Goal: Task Accomplishment & Management: Use online tool/utility

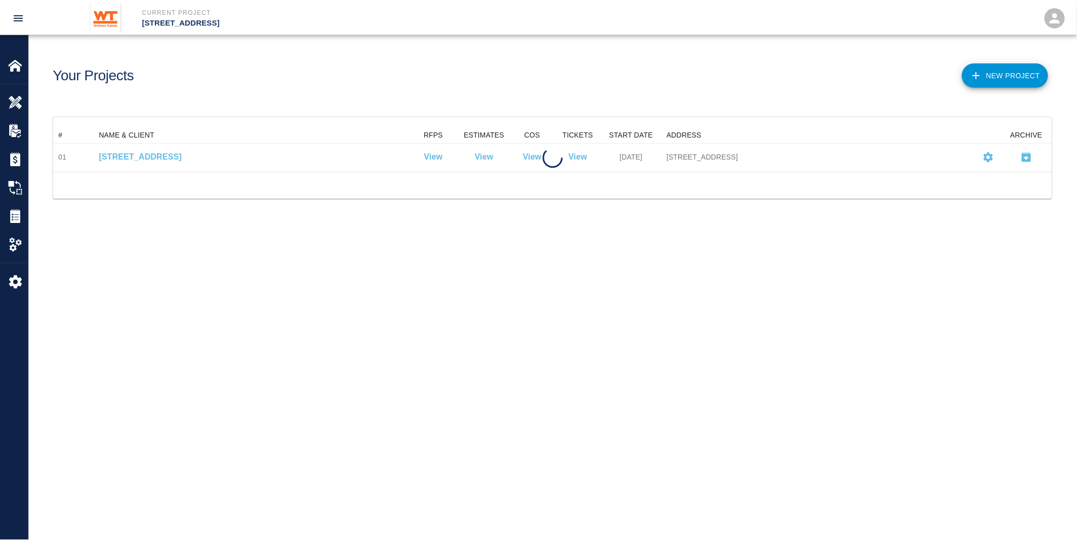
scroll to position [36, 998]
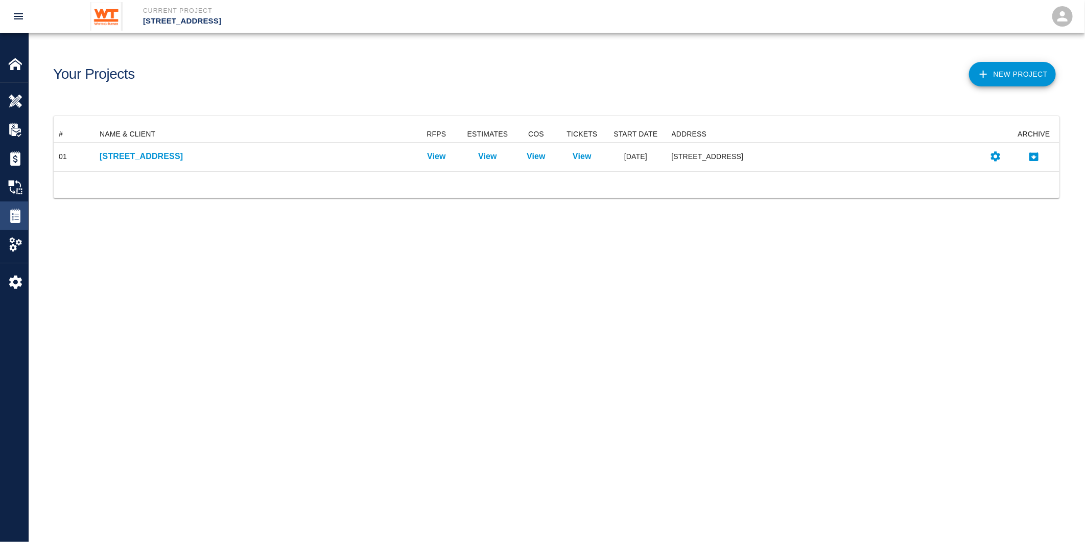
click at [12, 213] on img at bounding box center [15, 215] width 14 height 14
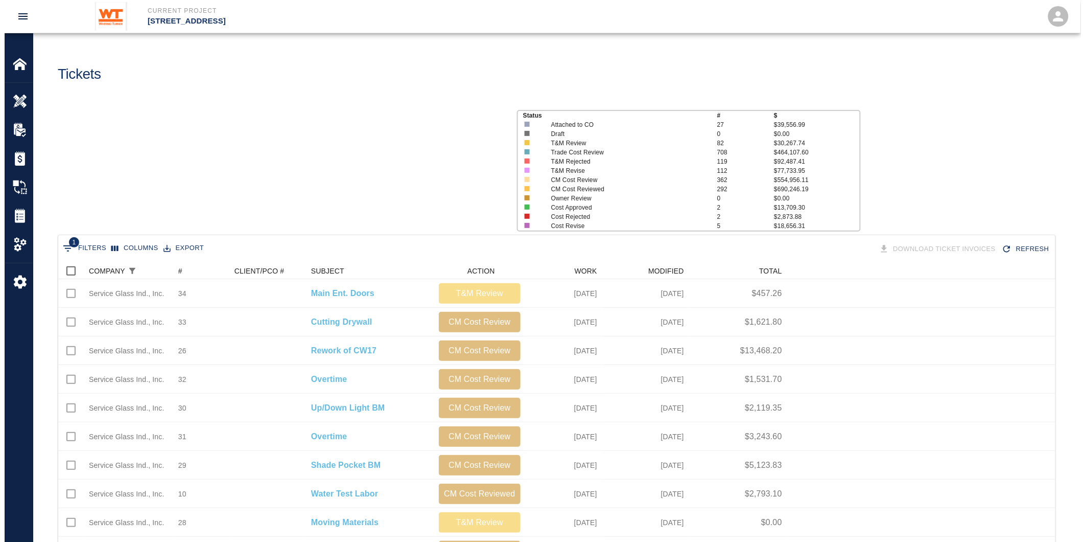
scroll to position [580, 989]
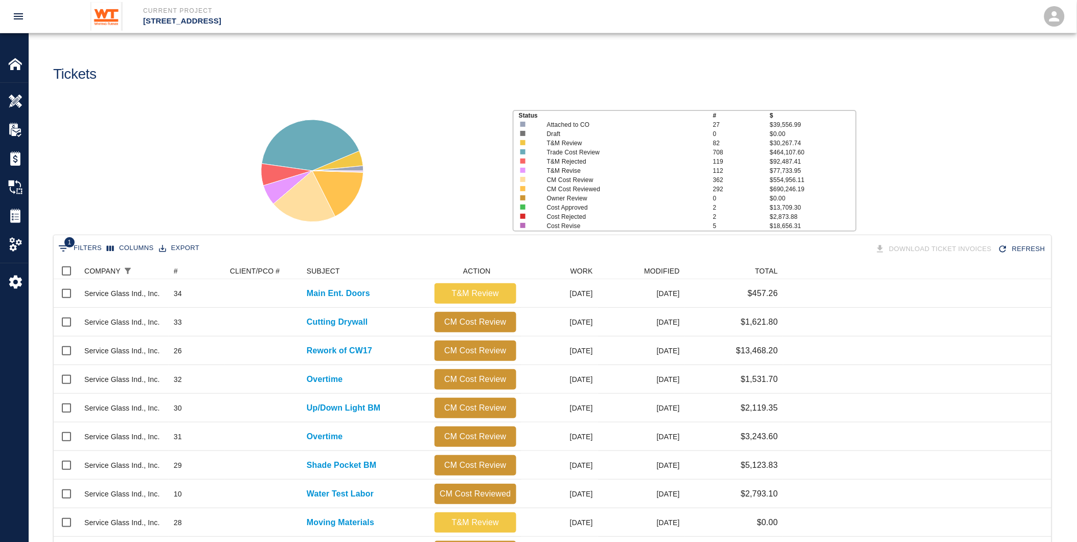
click at [129, 259] on div "1 Filters Columns Export Download Ticket Invoices Refresh" at bounding box center [552, 249] width 997 height 28
click at [126, 269] on icon "Show filters" at bounding box center [128, 271] width 6 height 6
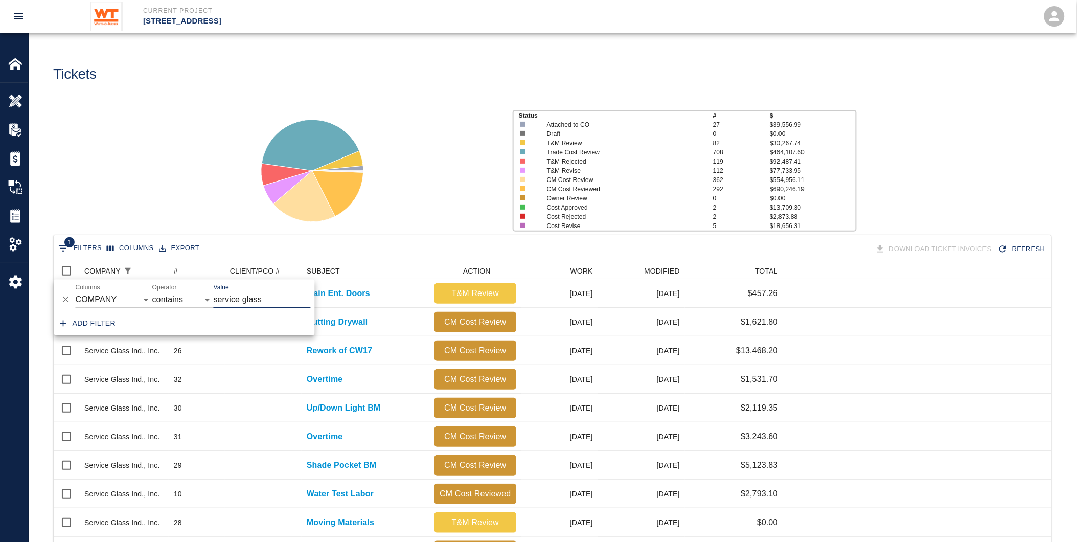
drag, startPoint x: 262, startPoint y: 300, endPoint x: 152, endPoint y: 302, distance: 110.4
click at [151, 293] on div "And Or Columns COMPANY ID # CLIENT/PCO # SUBJECT DESCRIPTION ACTION WORK MODIFI…" at bounding box center [184, 296] width 261 height 33
type input "g"
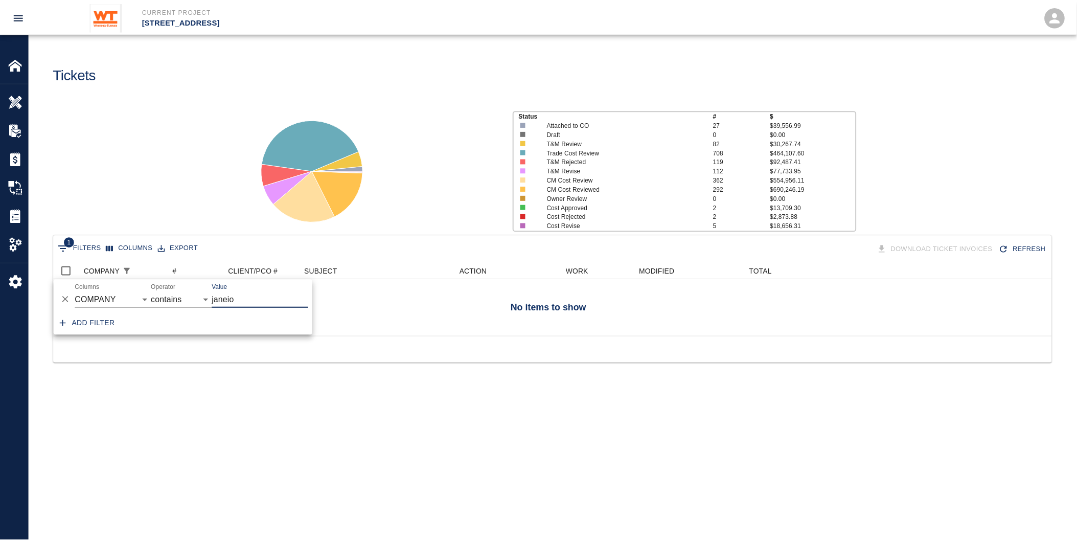
scroll to position [9, 9]
type input "janeiro"
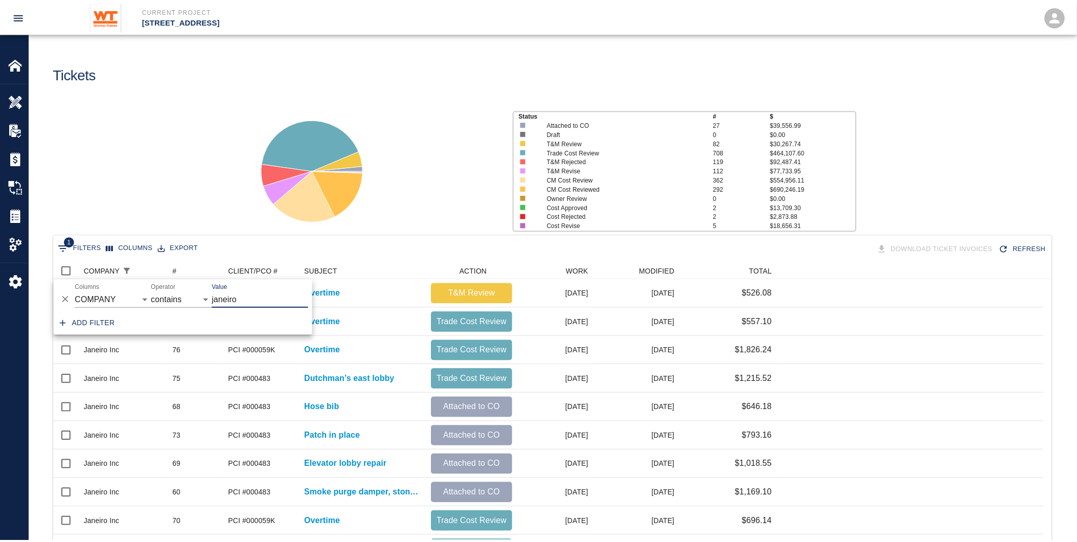
scroll to position [9, 9]
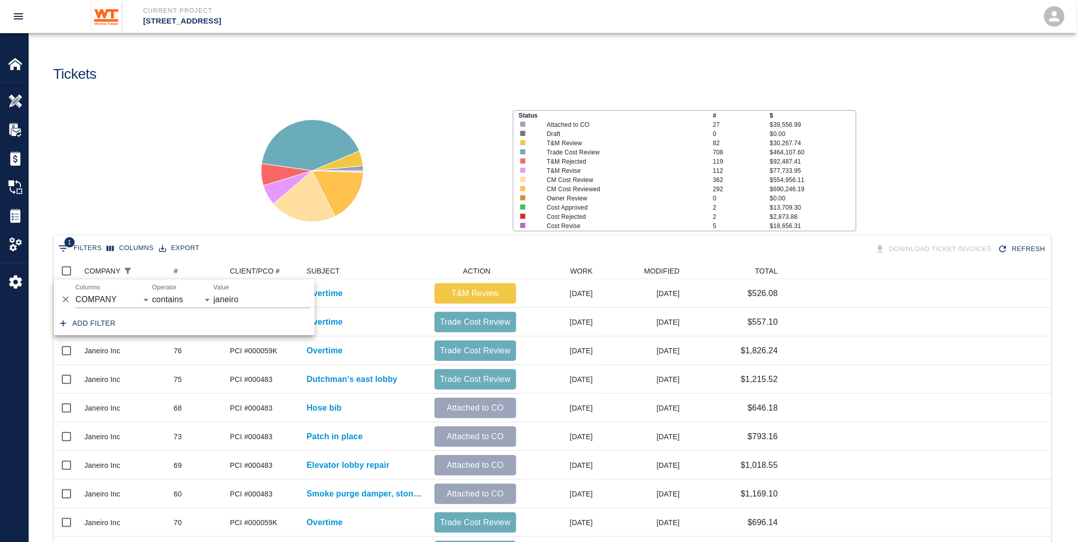
click at [436, 187] on div at bounding box center [372, 167] width 264 height 136
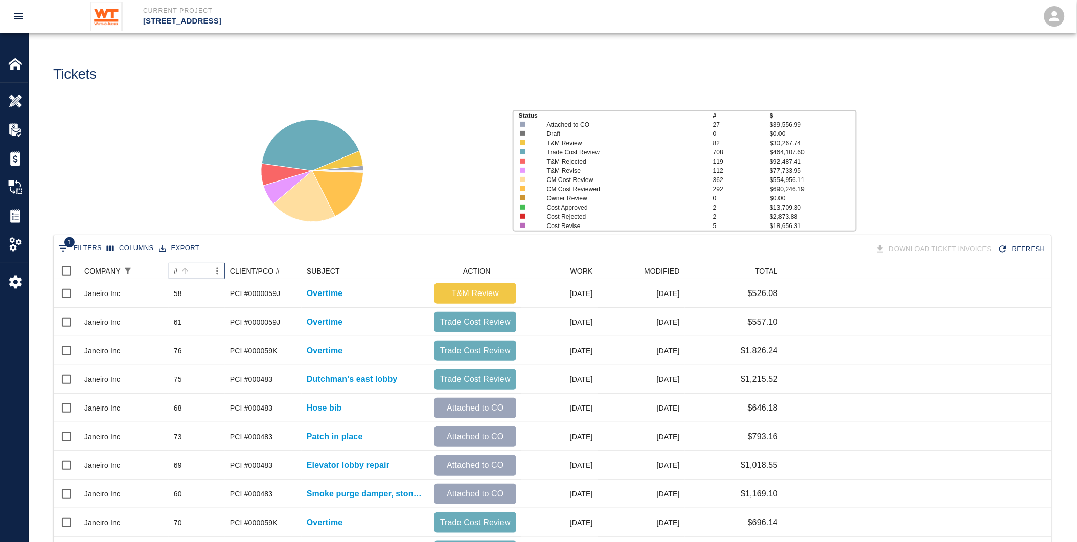
click at [175, 271] on div "#" at bounding box center [176, 271] width 4 height 16
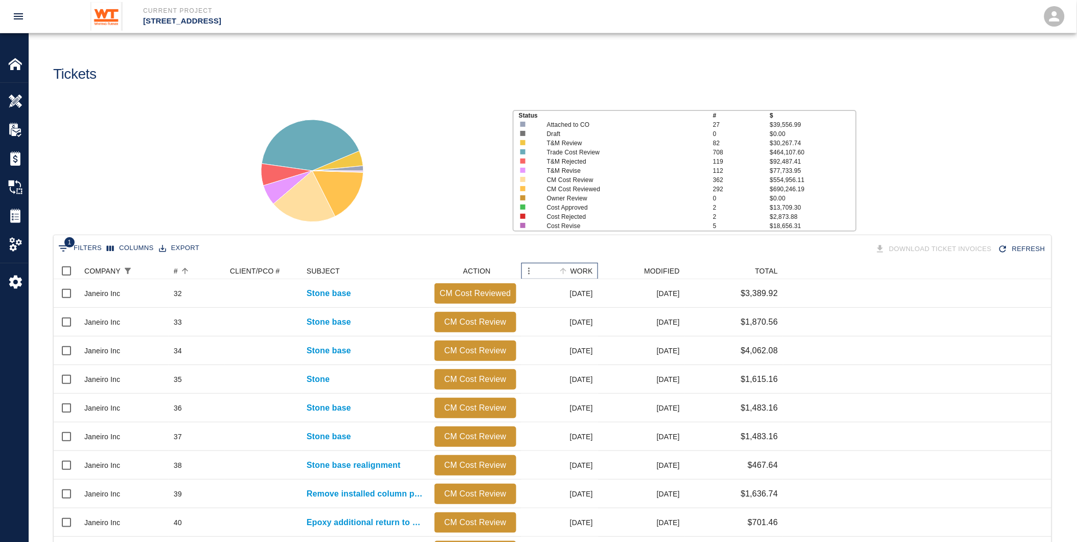
click at [585, 268] on div "WORK" at bounding box center [581, 271] width 22 height 16
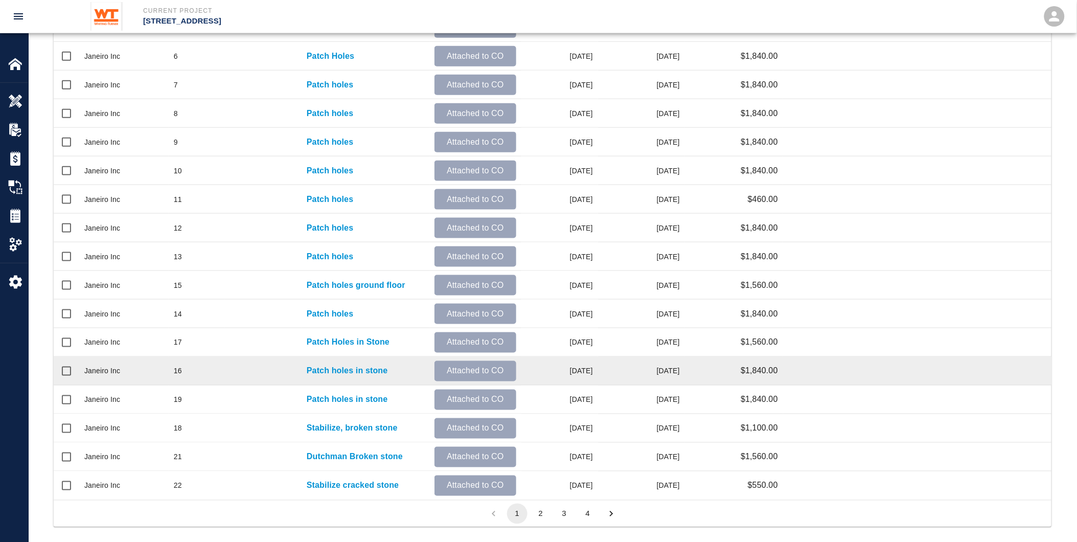
scroll to position [361, 0]
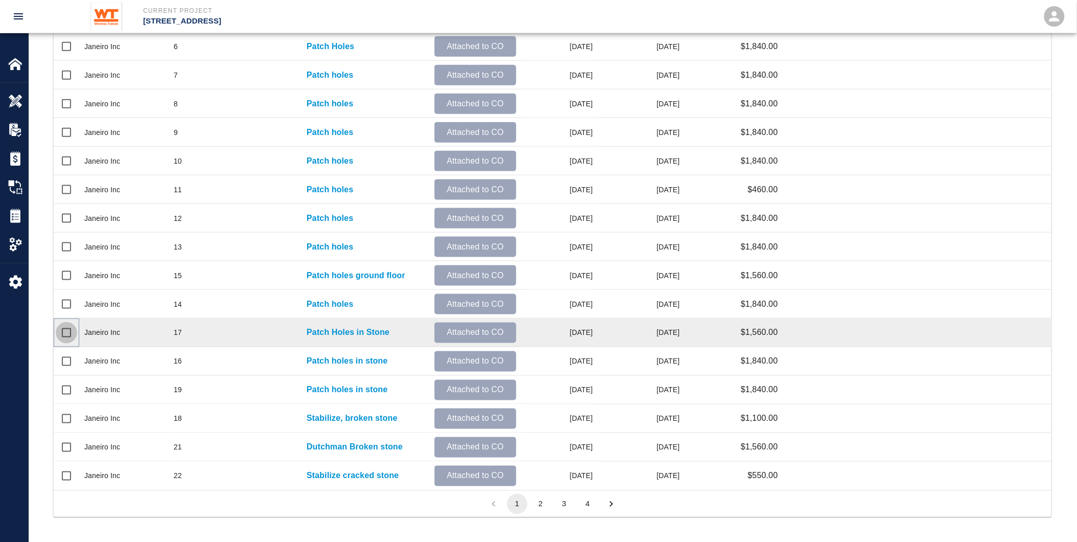
click at [58, 328] on input "Select row" at bounding box center [66, 332] width 21 height 21
checkbox input "true"
click at [566, 502] on button "2" at bounding box center [572, 504] width 20 height 20
checkbox input "false"
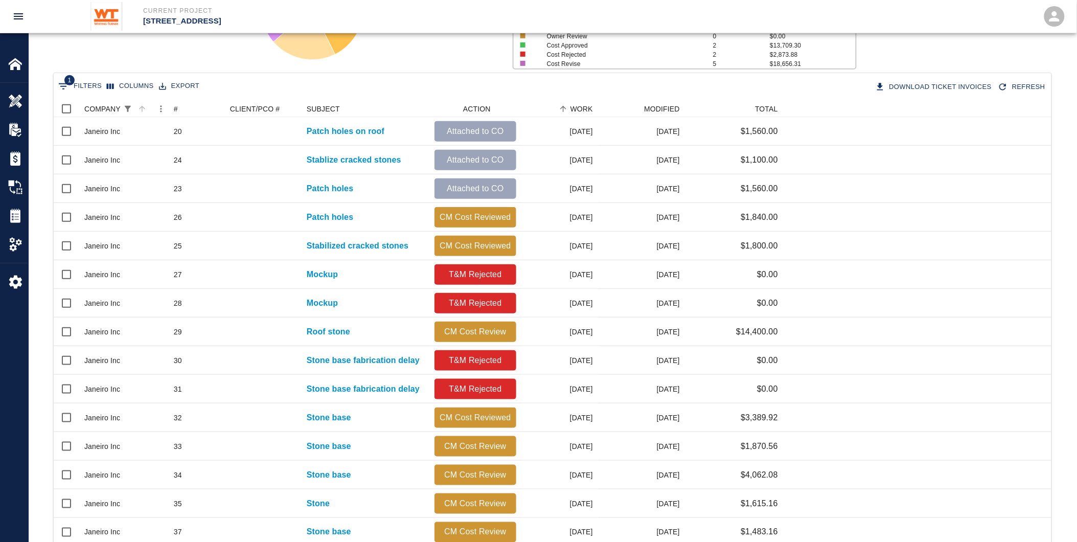
scroll to position [134, 0]
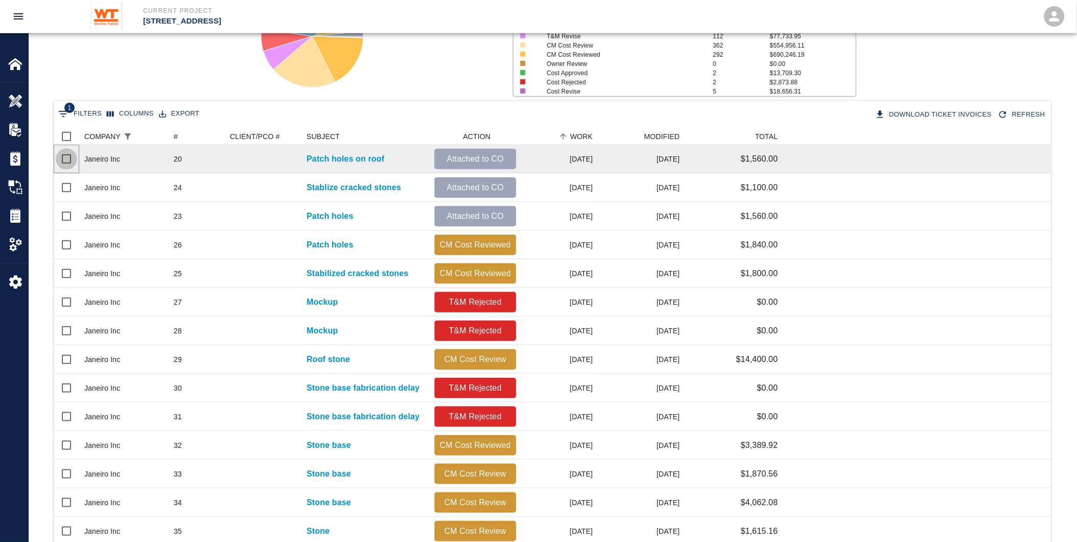
click at [64, 155] on input "Select row" at bounding box center [66, 158] width 21 height 21
checkbox input "true"
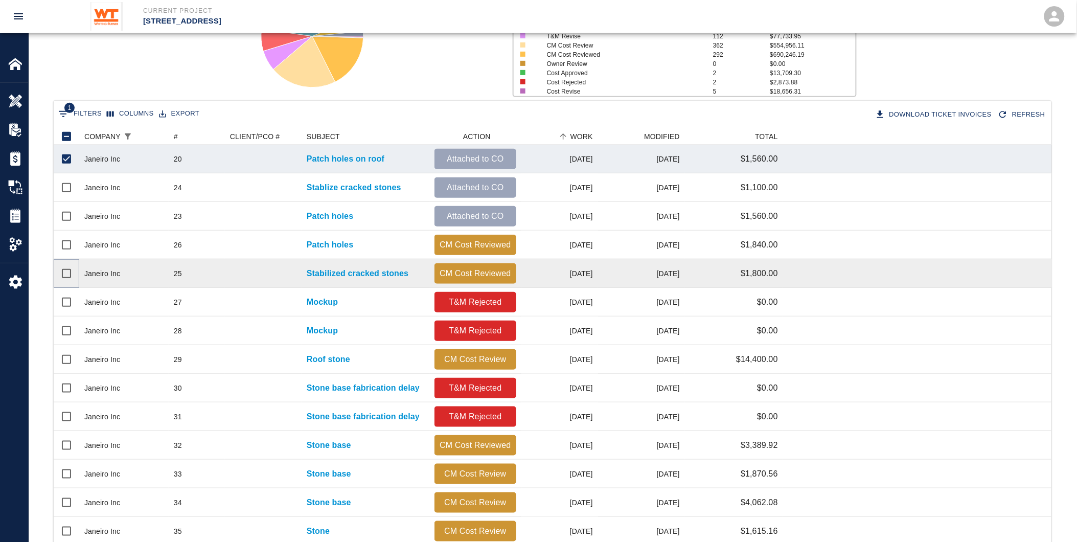
click at [62, 273] on input "Select row" at bounding box center [66, 273] width 21 height 21
checkbox input "true"
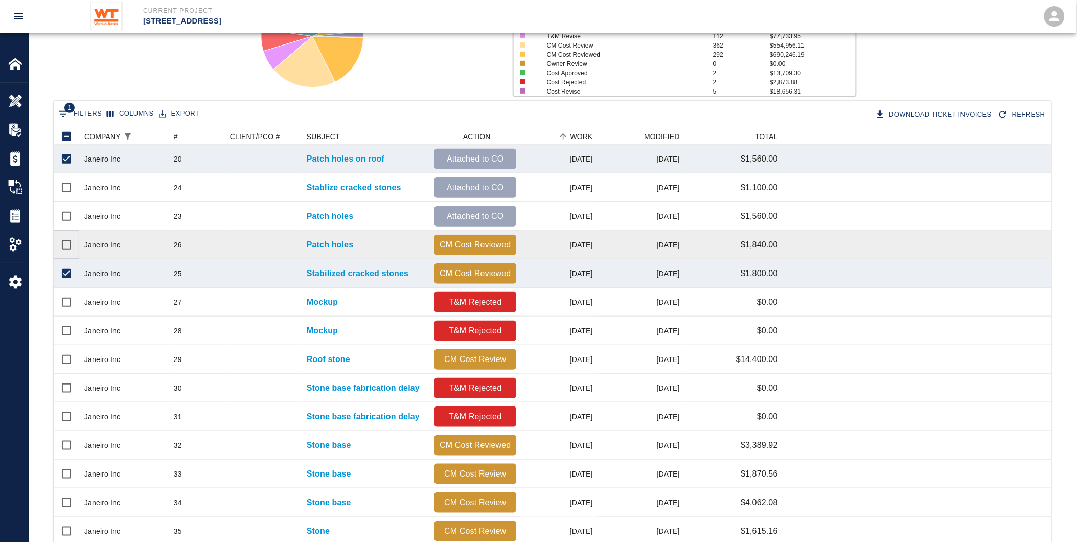
click at [63, 243] on input "Select row" at bounding box center [66, 244] width 21 height 21
checkbox input "true"
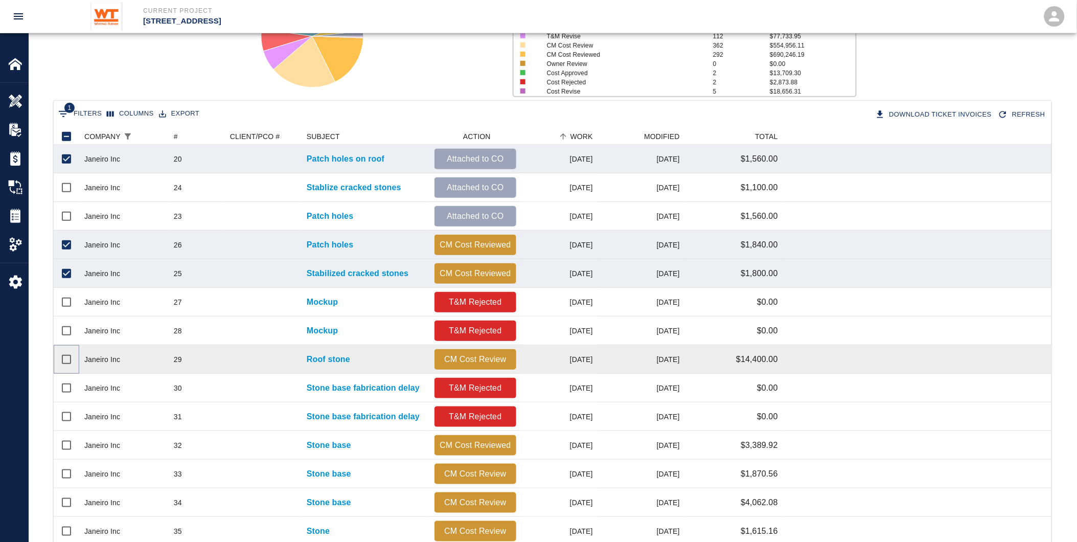
click at [65, 359] on input "Select row" at bounding box center [66, 358] width 21 height 21
checkbox input "true"
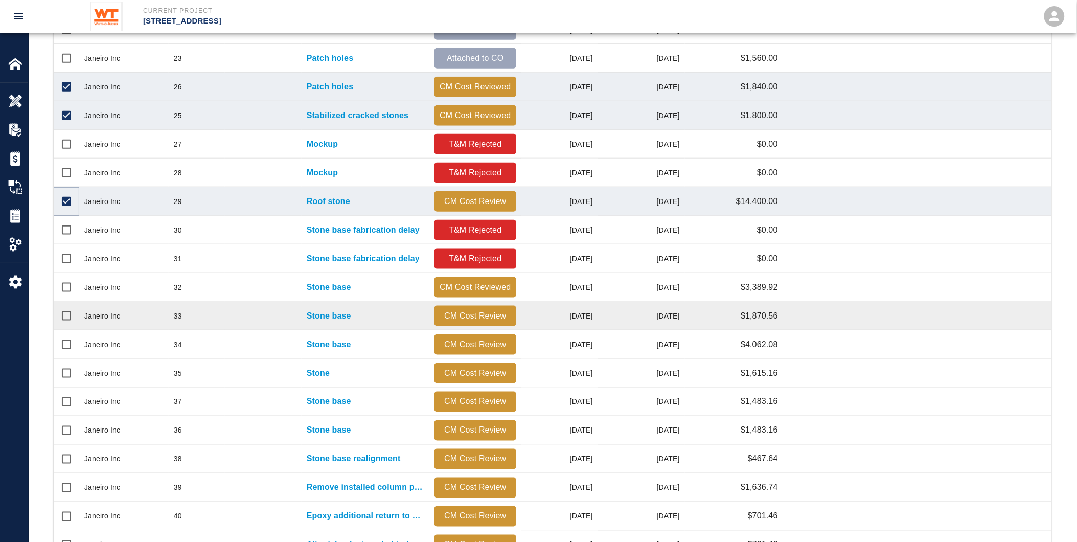
scroll to position [305, 0]
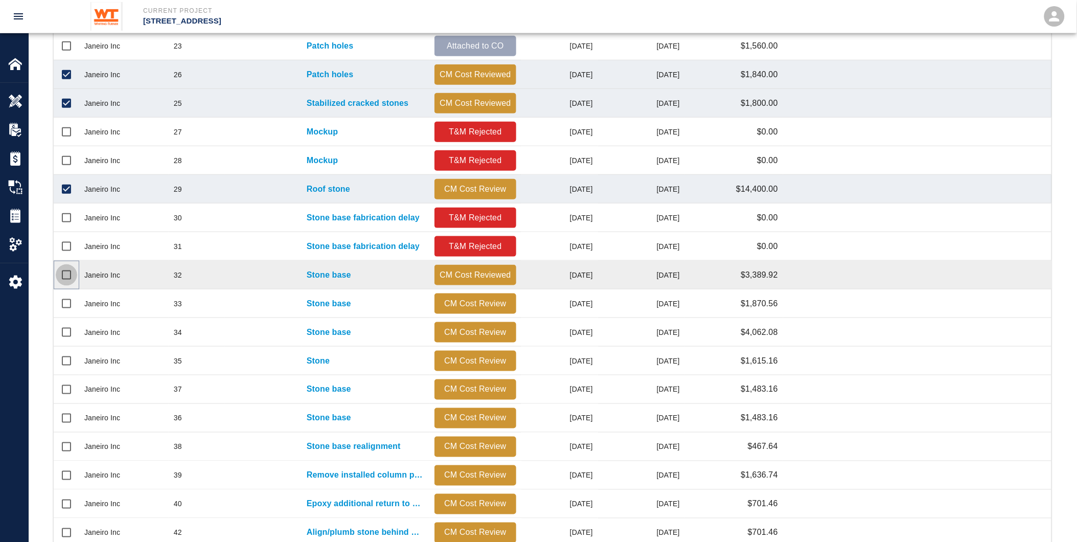
click at [65, 273] on input "Select row" at bounding box center [66, 274] width 21 height 21
checkbox input "true"
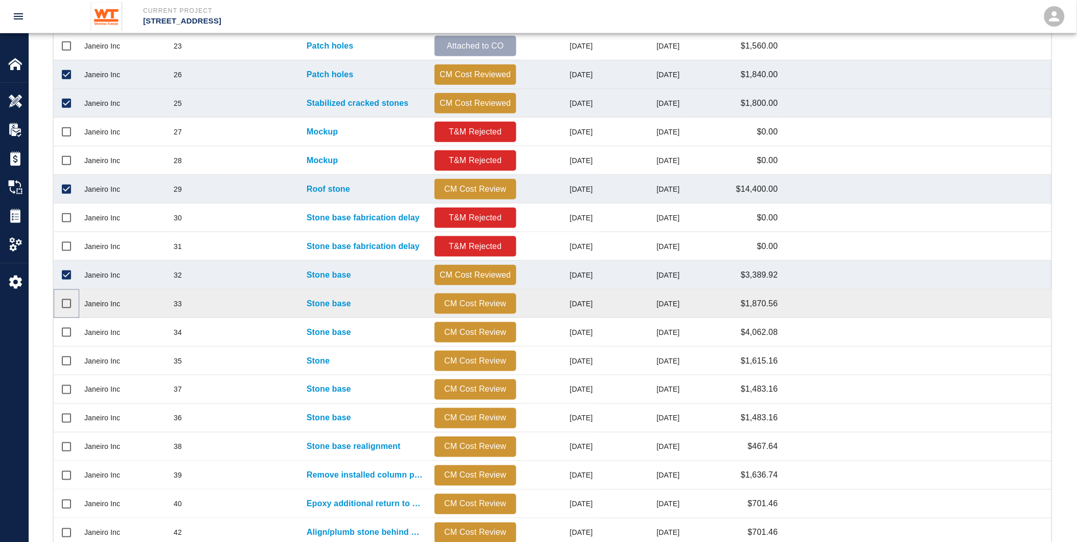
drag, startPoint x: 66, startPoint y: 301, endPoint x: 64, endPoint y: 315, distance: 14.0
click at [65, 301] on input "Select row" at bounding box center [66, 303] width 21 height 21
checkbox input "true"
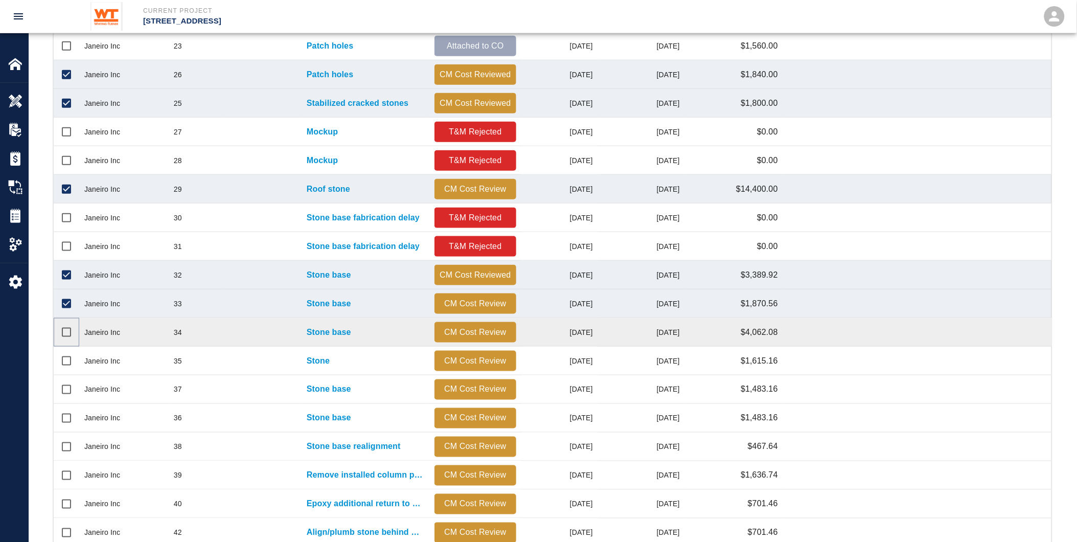
click at [65, 336] on input "Select row" at bounding box center [66, 331] width 21 height 21
checkbox input "true"
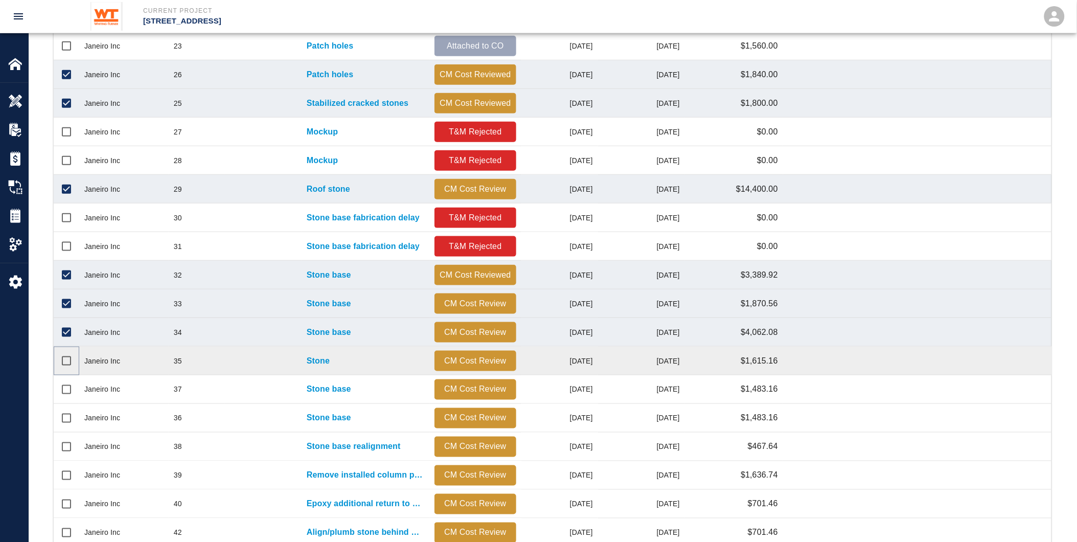
click at [63, 357] on input "Select row" at bounding box center [66, 360] width 21 height 21
checkbox input "true"
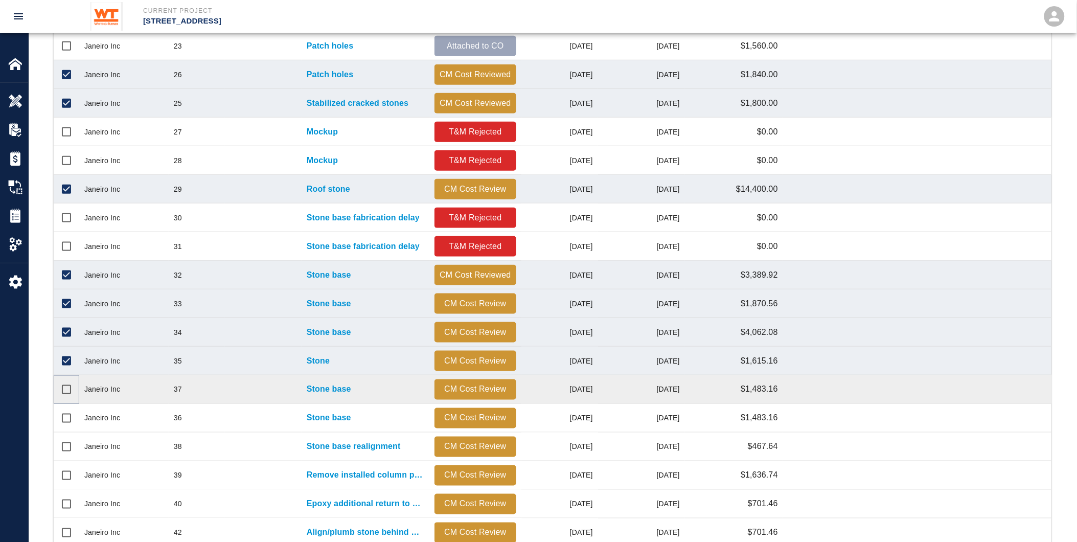
click at [63, 388] on input "Select row" at bounding box center [66, 389] width 21 height 21
checkbox input "true"
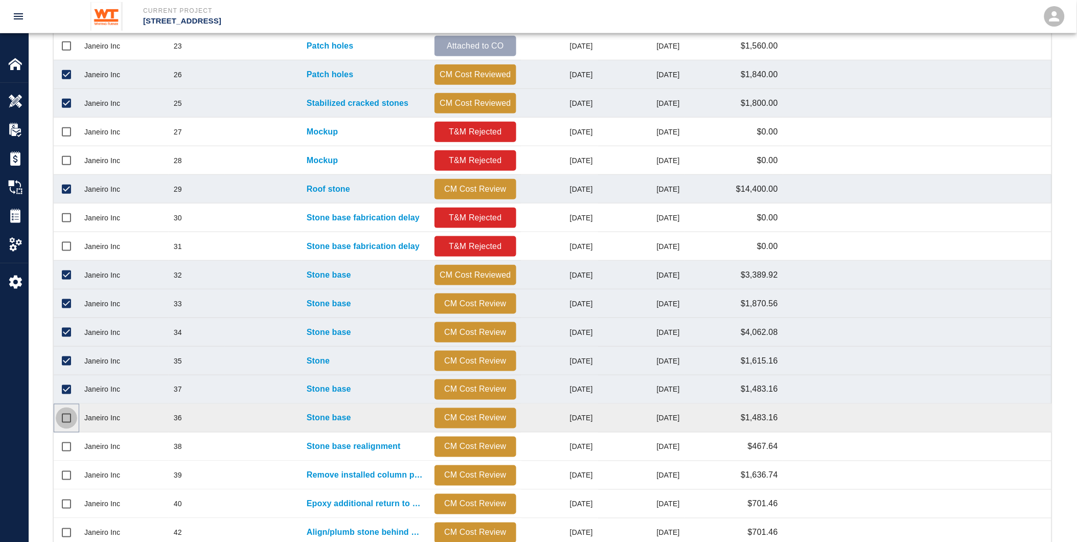
click at [63, 420] on input "Select row" at bounding box center [66, 417] width 21 height 21
click at [62, 412] on input "Unselect row" at bounding box center [66, 417] width 21 height 21
click at [63, 415] on input "Select row" at bounding box center [66, 417] width 21 height 21
checkbox input "true"
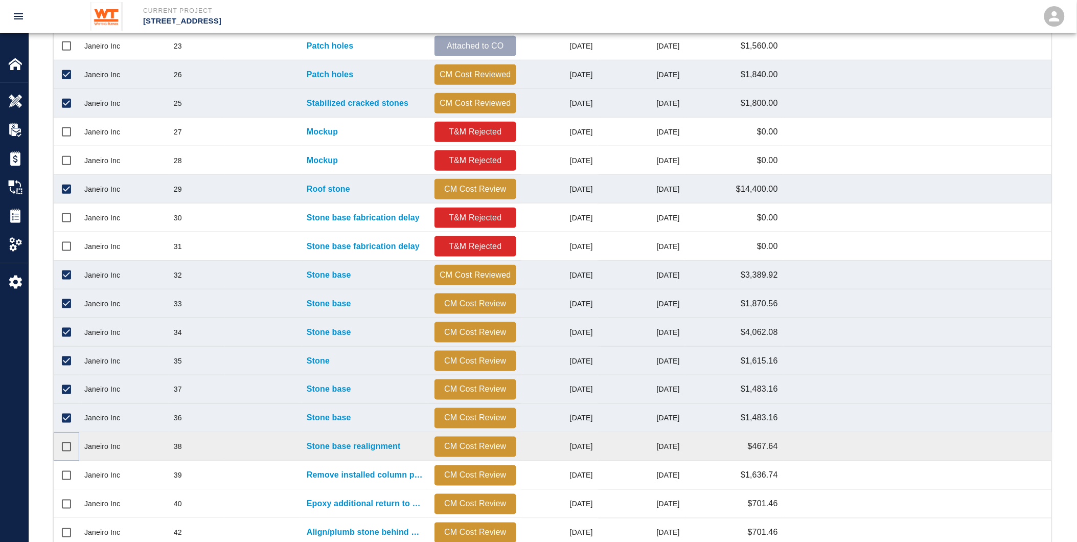
click at [68, 442] on input "Select row" at bounding box center [66, 446] width 21 height 21
checkbox input "true"
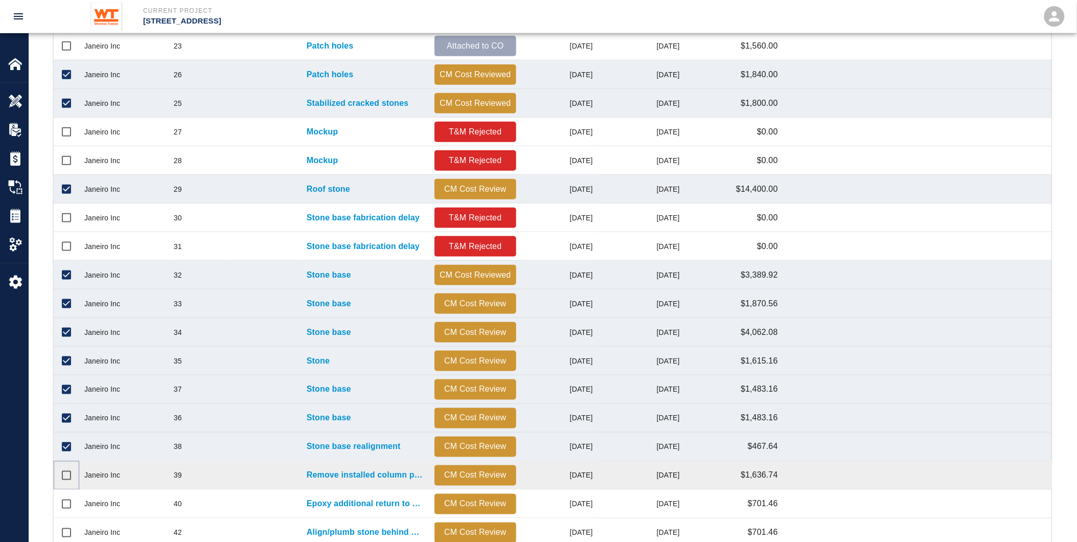
drag, startPoint x: 63, startPoint y: 469, endPoint x: 67, endPoint y: 462, distance: 7.8
click at [63, 470] on input "Select row" at bounding box center [66, 474] width 21 height 21
checkbox input "true"
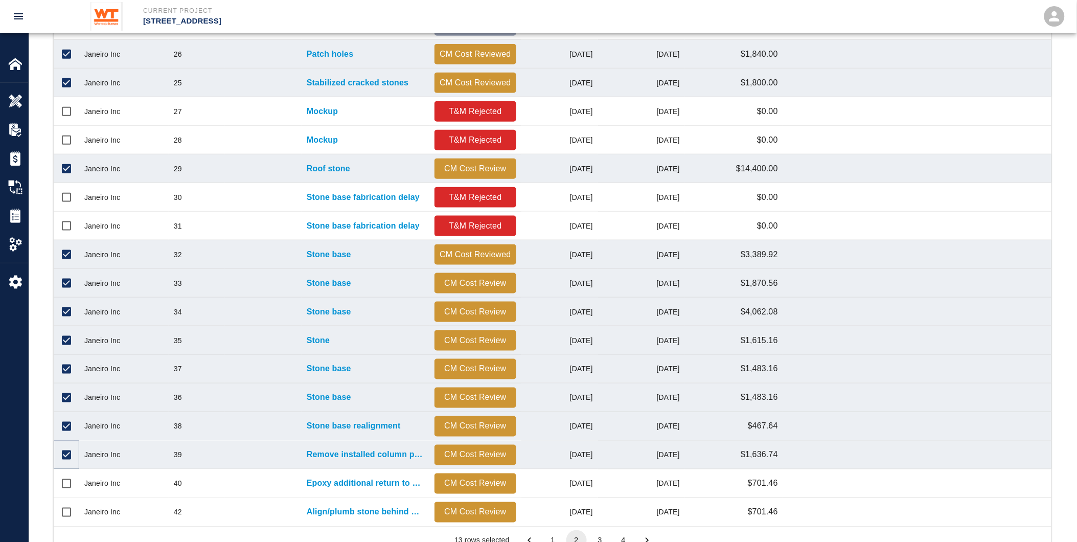
scroll to position [361, 0]
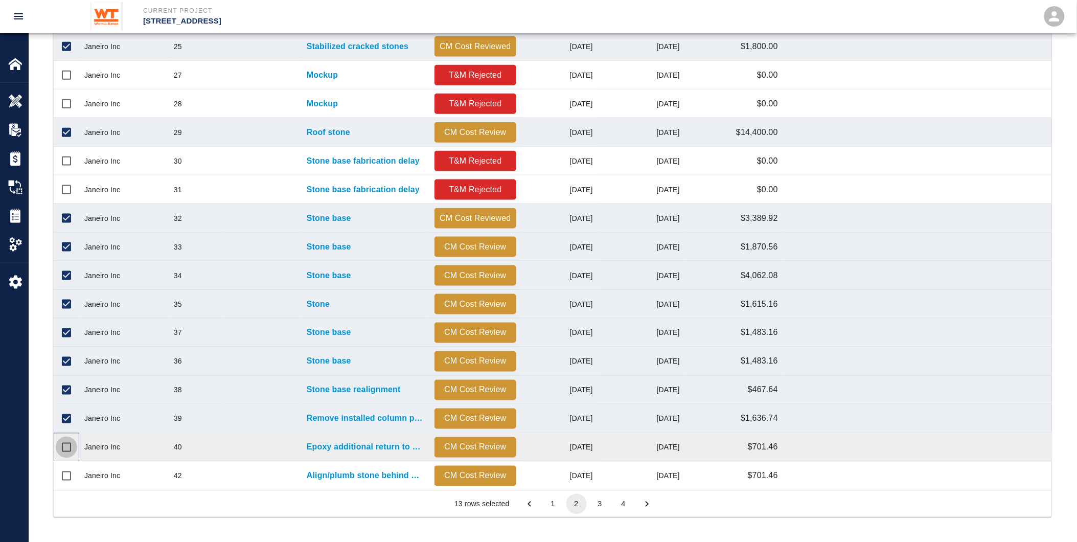
click at [63, 446] on input "Select row" at bounding box center [66, 446] width 21 height 21
checkbox input "true"
click at [602, 499] on button "3" at bounding box center [600, 504] width 20 height 20
checkbox input "false"
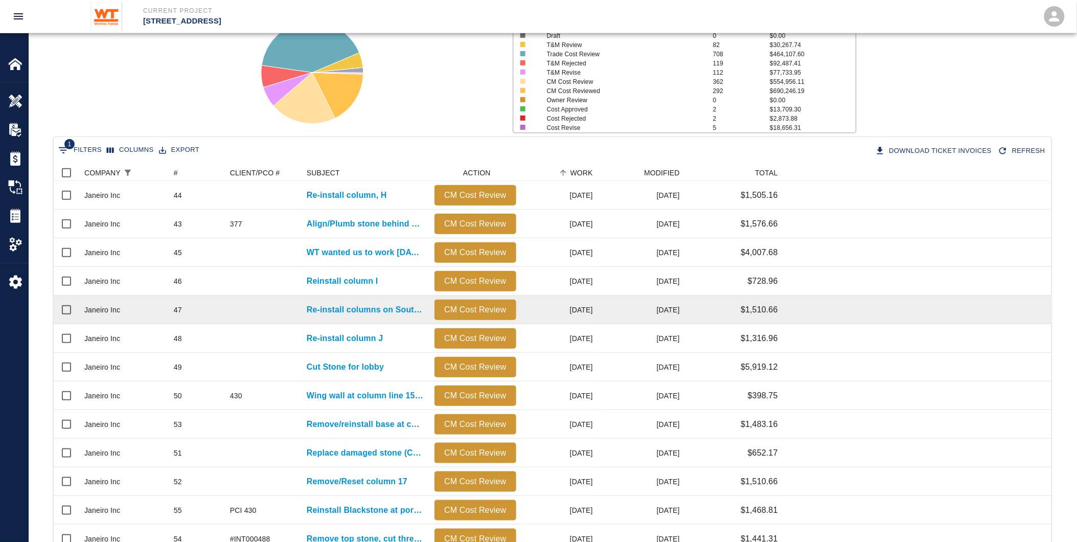
scroll to position [78, 0]
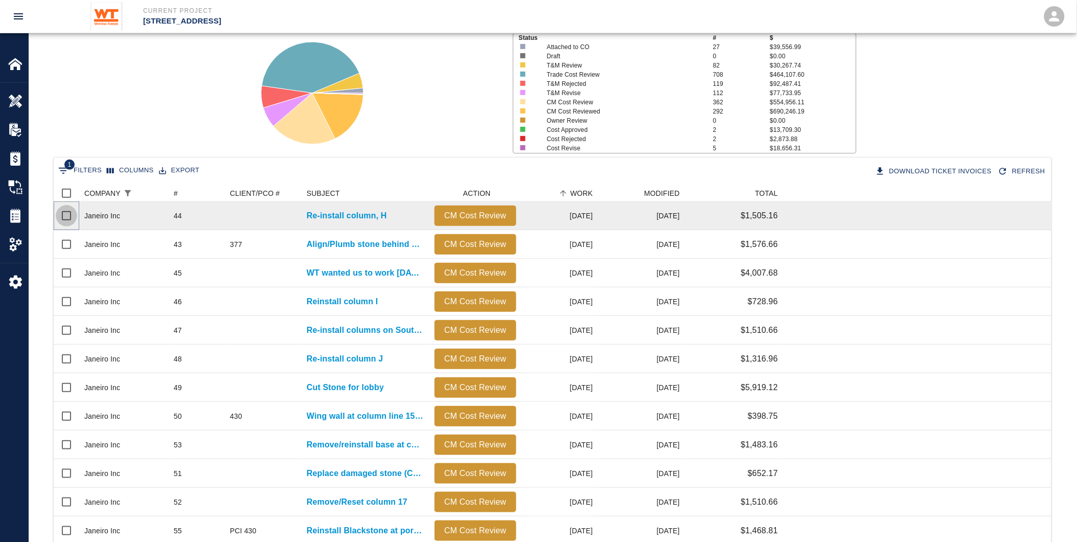
click at [67, 213] on input "Select row" at bounding box center [66, 215] width 21 height 21
checkbox input "true"
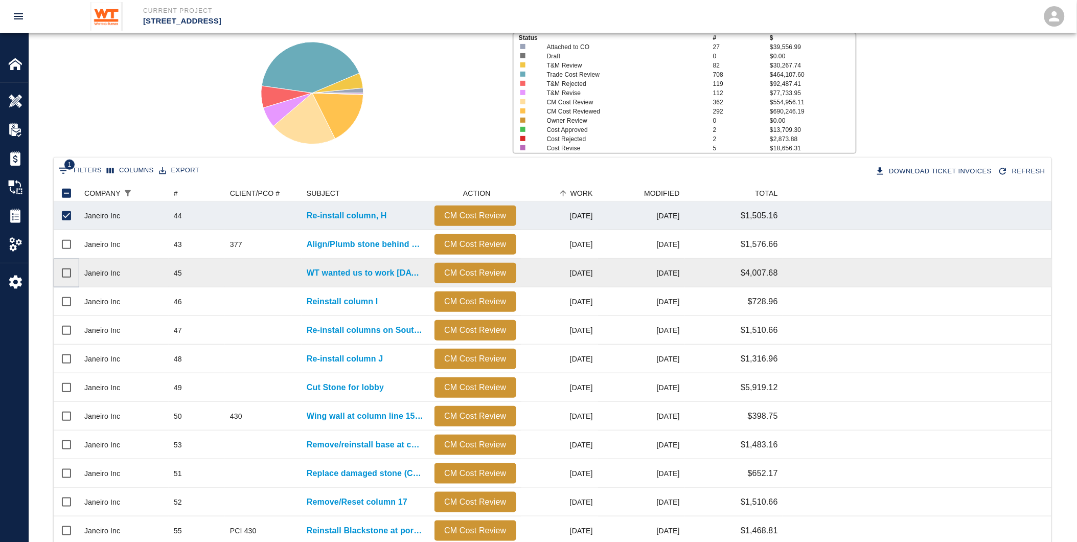
click at [63, 268] on input "Select row" at bounding box center [66, 272] width 21 height 21
checkbox input "true"
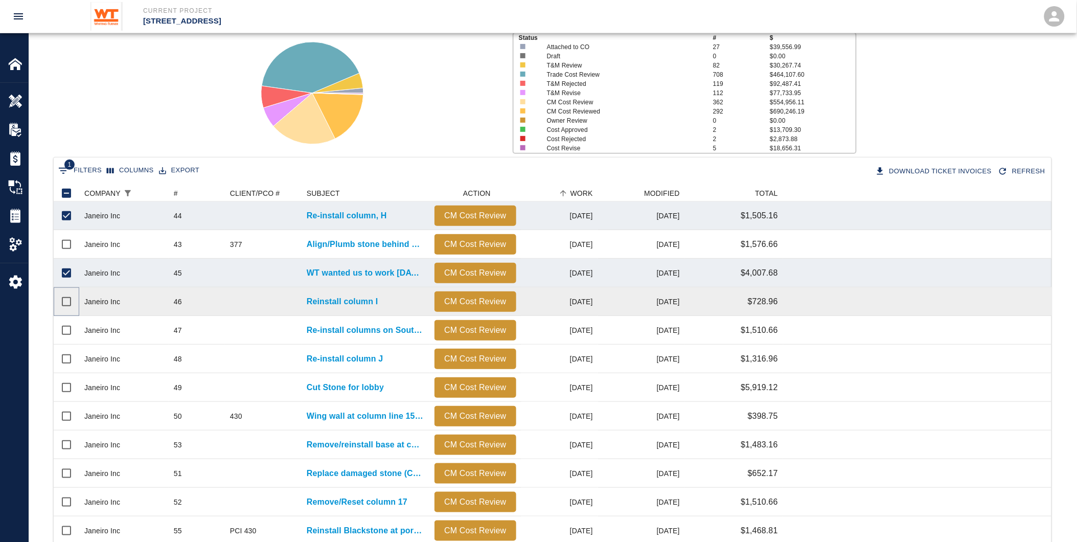
click at [62, 297] on input "Select row" at bounding box center [66, 301] width 21 height 21
checkbox input "true"
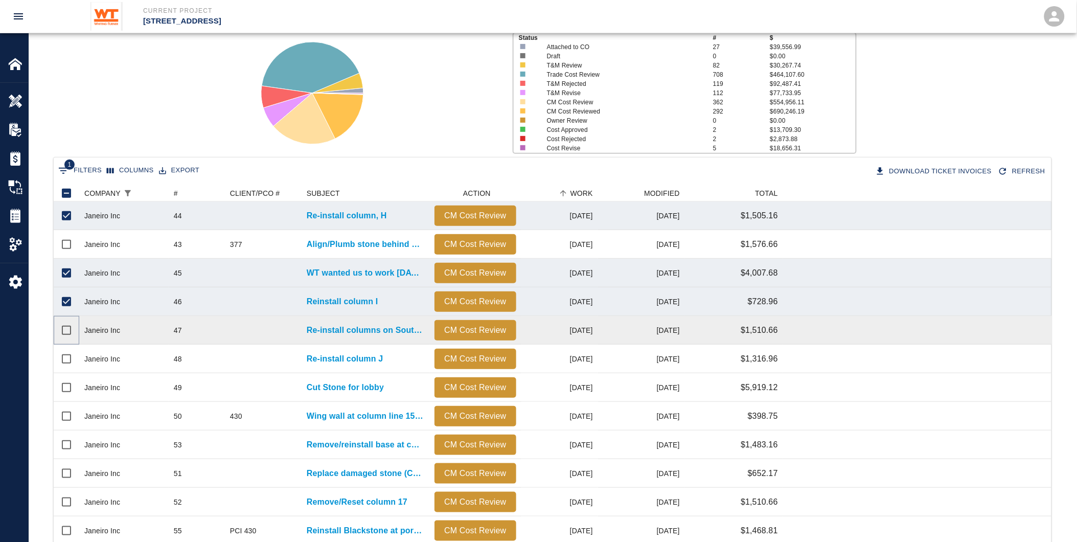
click at [61, 323] on input "Select row" at bounding box center [66, 329] width 21 height 21
checkbox input "true"
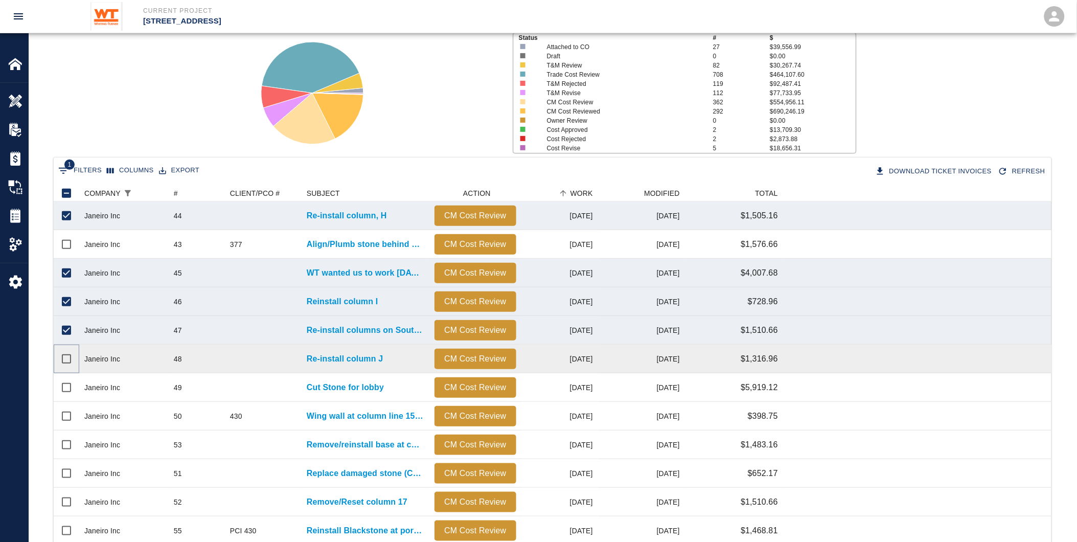
click at [58, 356] on input "Select row" at bounding box center [66, 358] width 21 height 21
checkbox input "true"
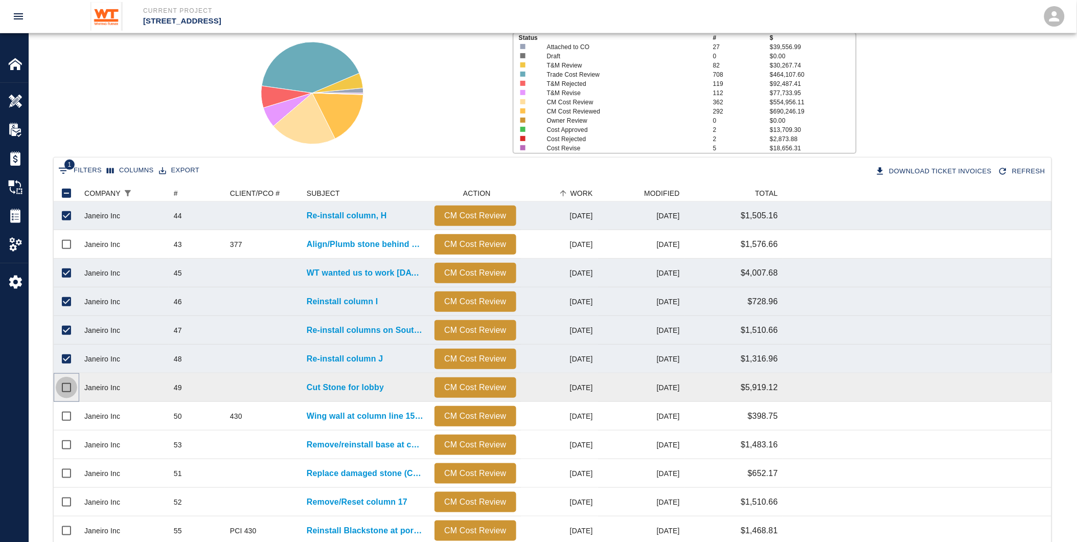
click at [61, 385] on input "Select row" at bounding box center [66, 387] width 21 height 21
checkbox input "true"
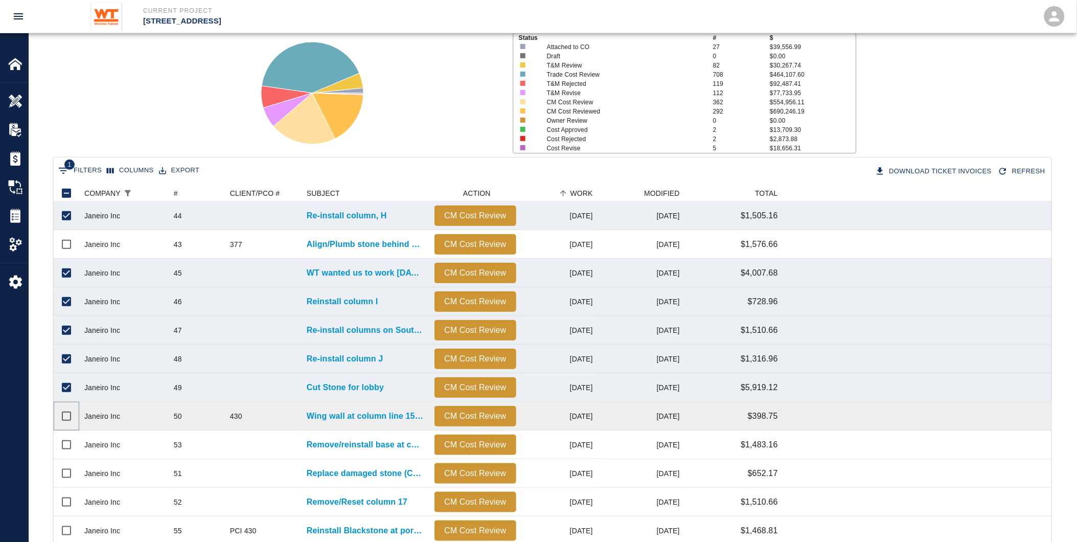
click at [59, 415] on input "Select row" at bounding box center [66, 415] width 21 height 21
checkbox input "true"
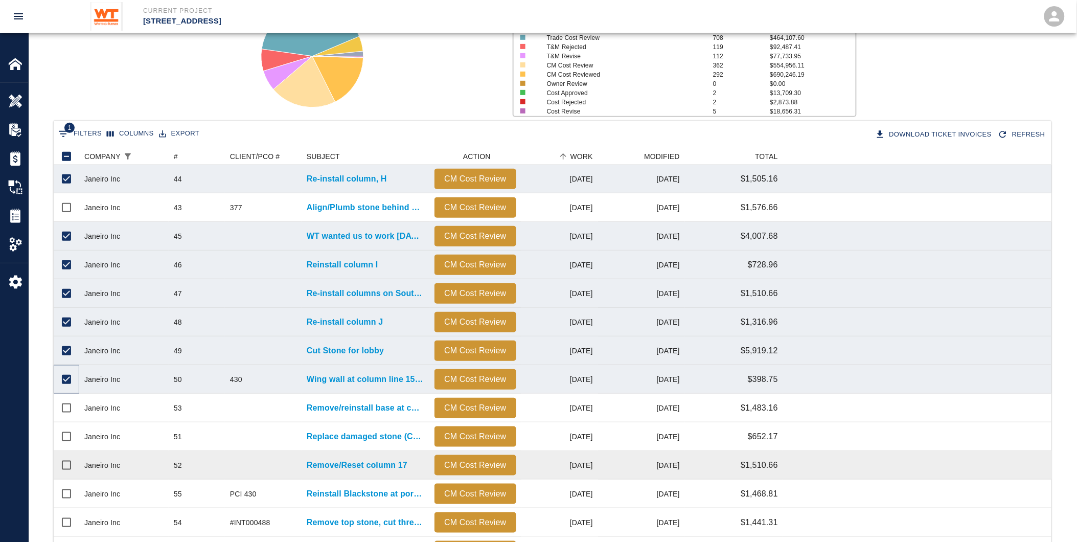
scroll to position [134, 0]
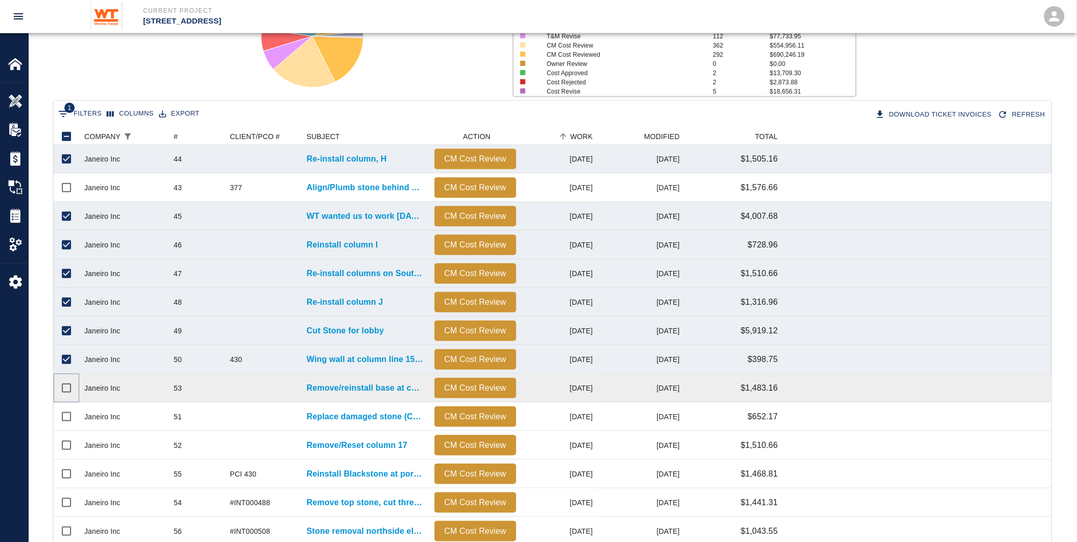
click at [64, 387] on input "Select row" at bounding box center [66, 387] width 21 height 21
checkbox input "true"
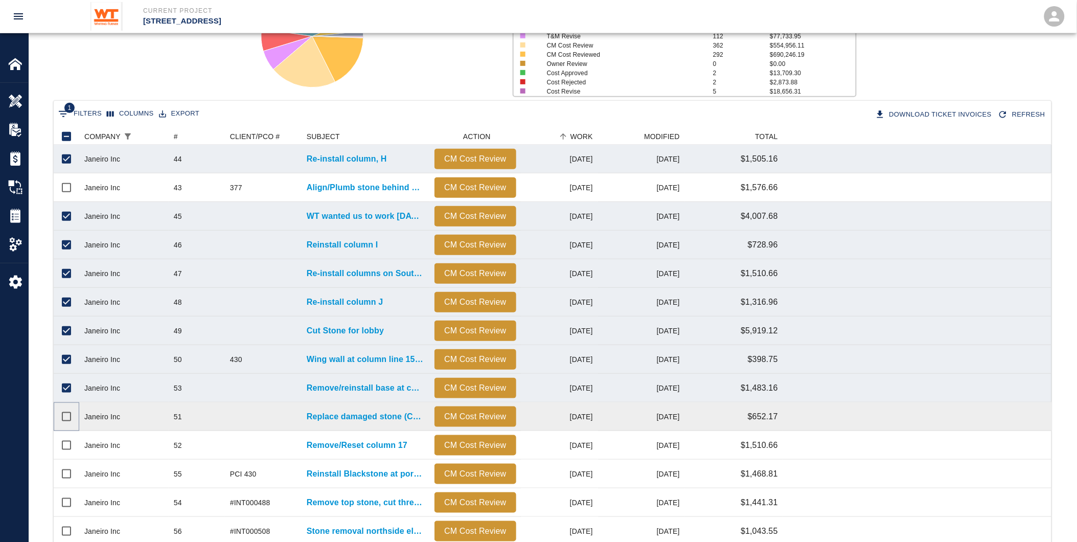
click at [66, 418] on input "Select row" at bounding box center [66, 416] width 21 height 21
checkbox input "true"
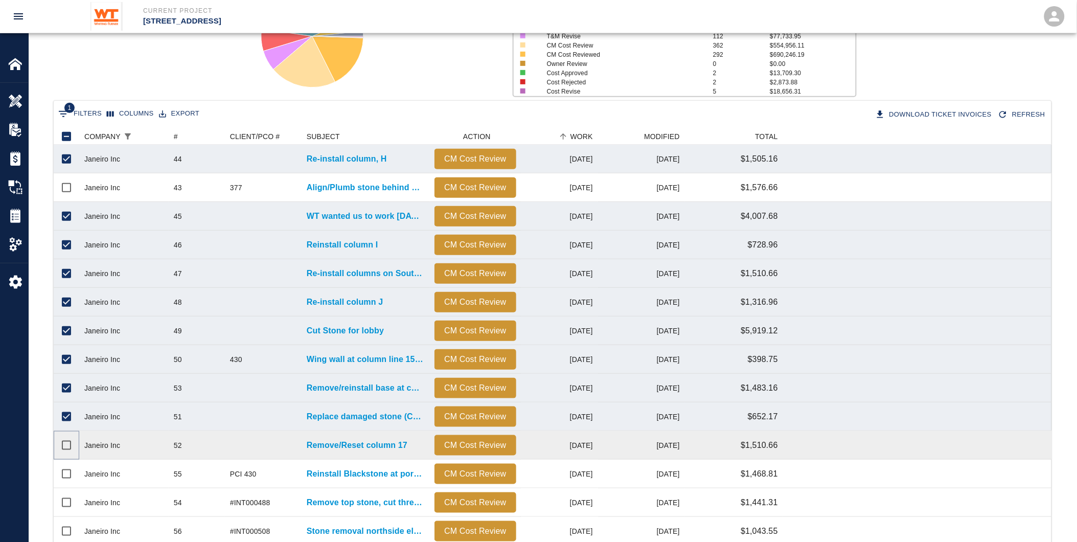
click at [67, 447] on input "Select row" at bounding box center [66, 444] width 21 height 21
checkbox input "true"
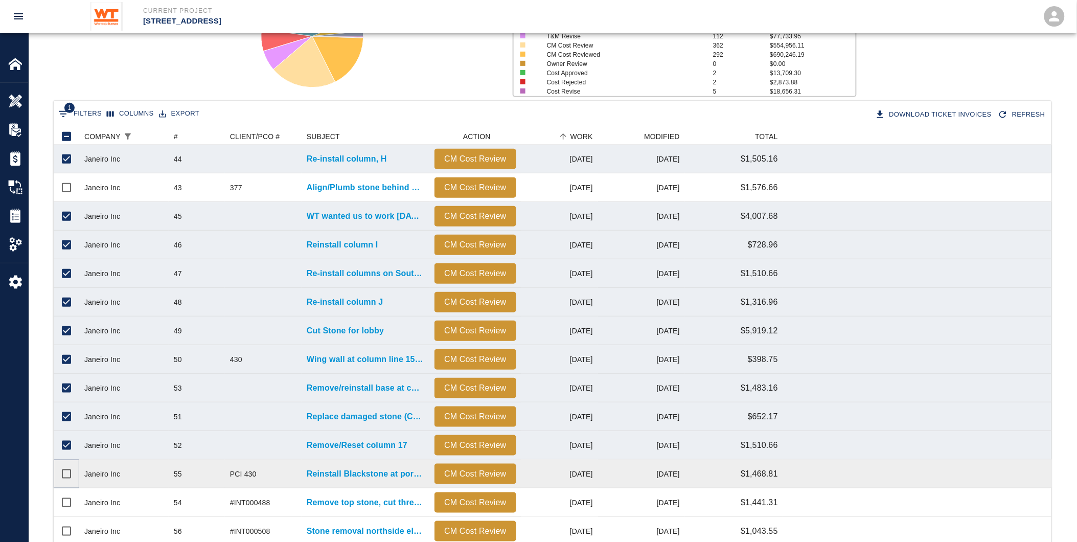
click at [62, 468] on input "Select row" at bounding box center [66, 473] width 21 height 21
checkbox input "true"
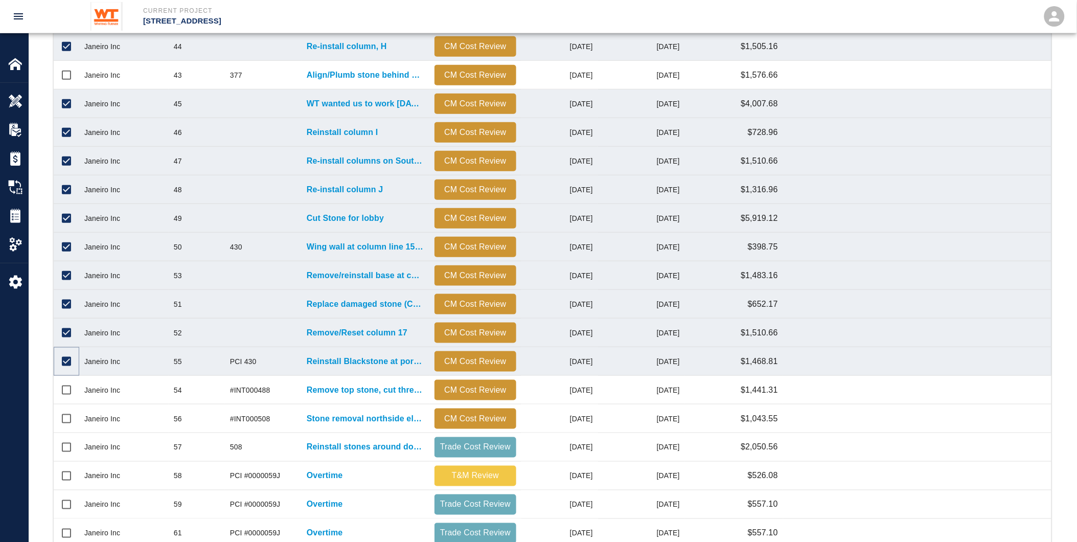
scroll to position [248, 0]
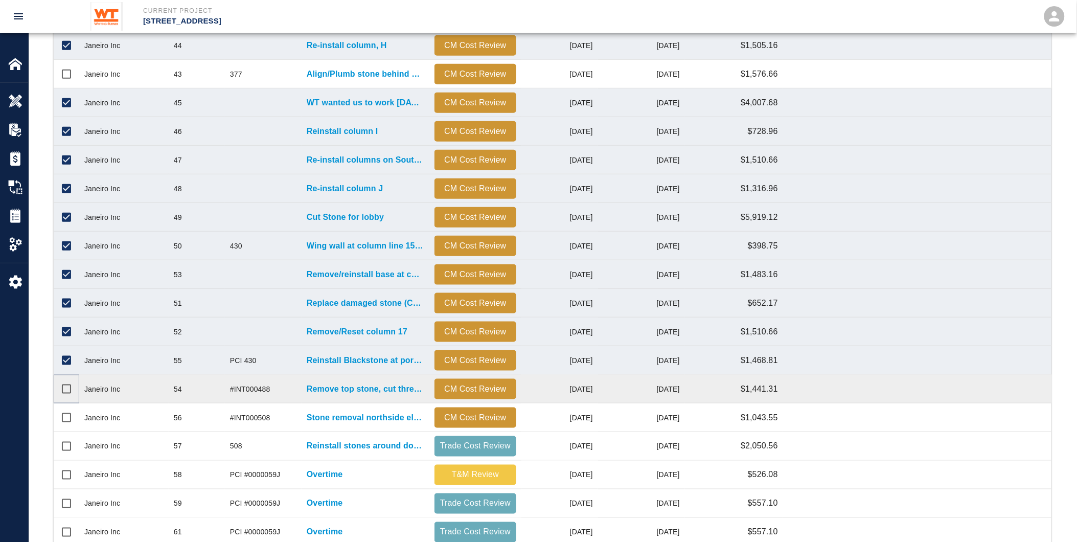
click at [63, 391] on input "Select row" at bounding box center [66, 388] width 21 height 21
checkbox input "true"
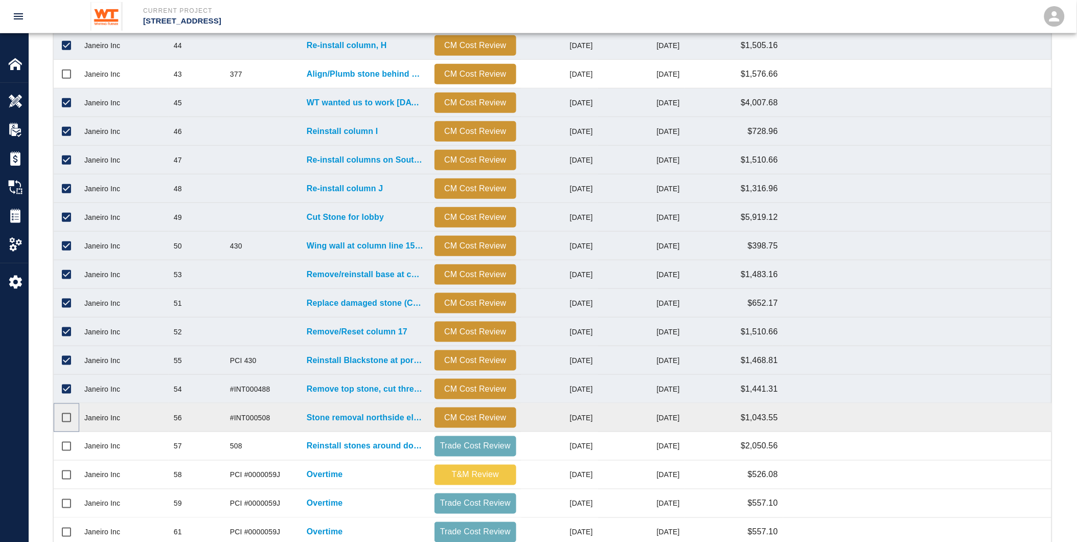
click at [63, 417] on input "Select row" at bounding box center [66, 417] width 21 height 21
checkbox input "true"
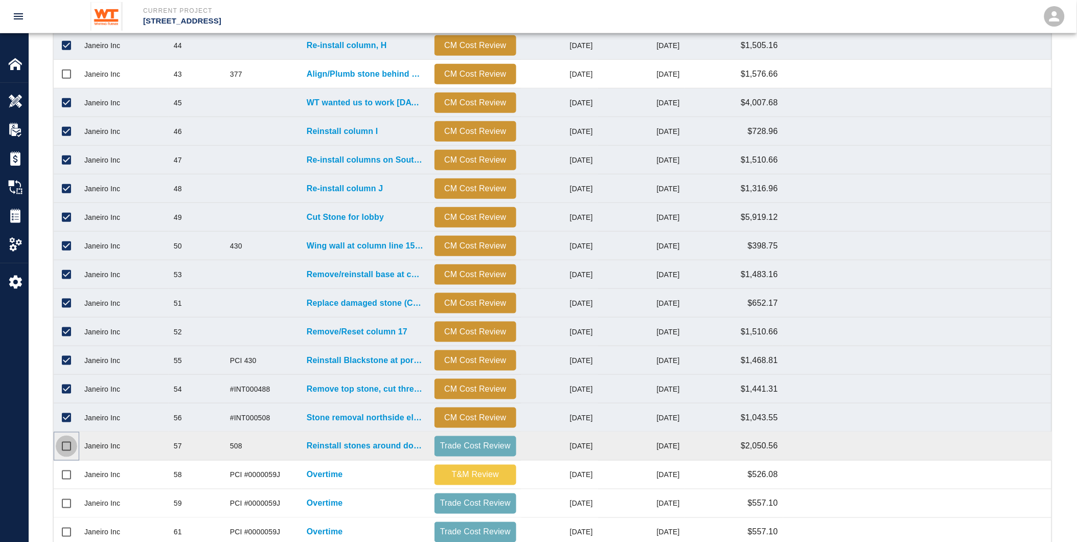
click at [59, 435] on input "Select row" at bounding box center [66, 445] width 21 height 21
checkbox input "true"
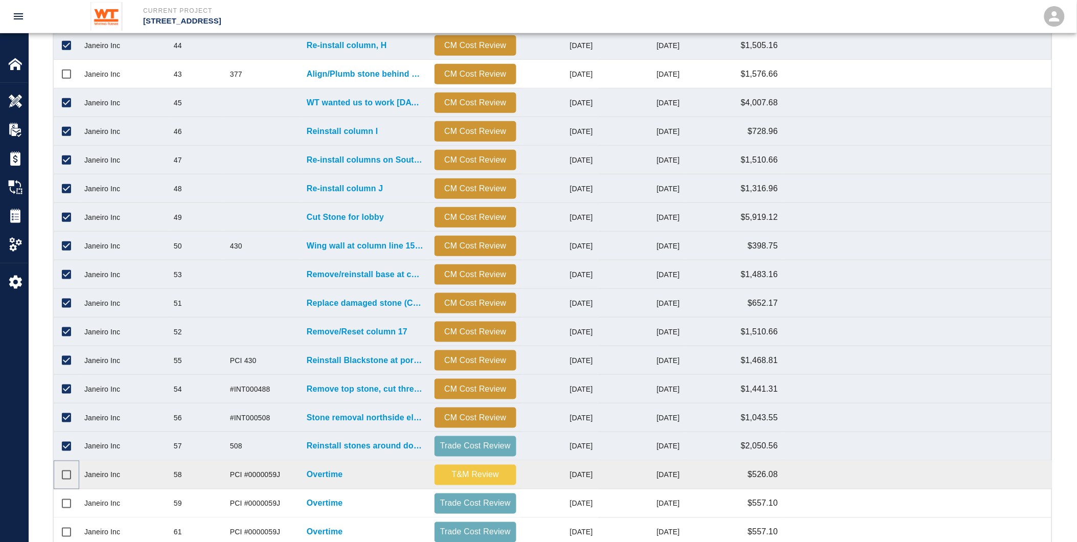
click at [63, 472] on input "Select row" at bounding box center [66, 474] width 21 height 21
checkbox input "true"
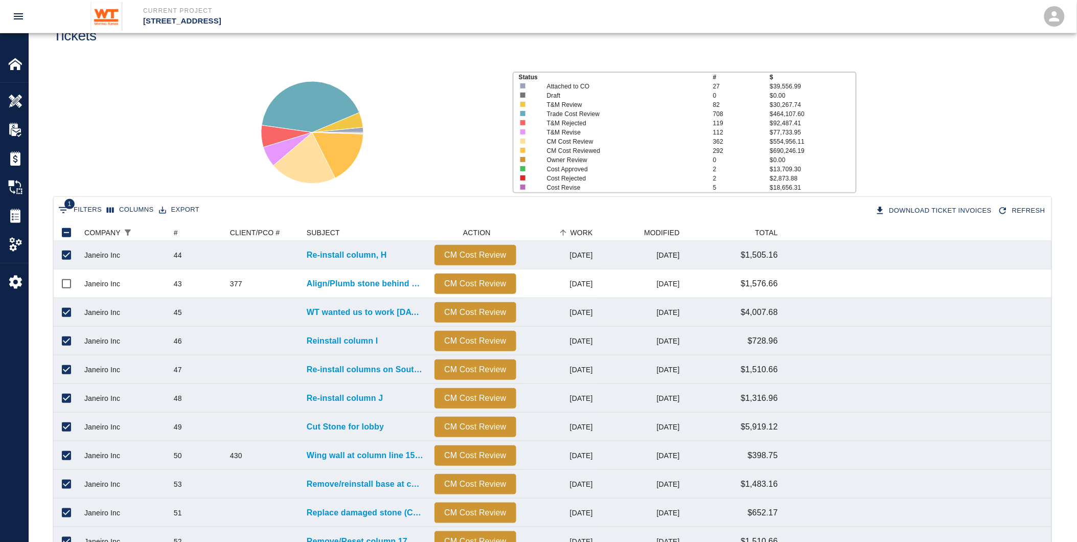
scroll to position [0, 0]
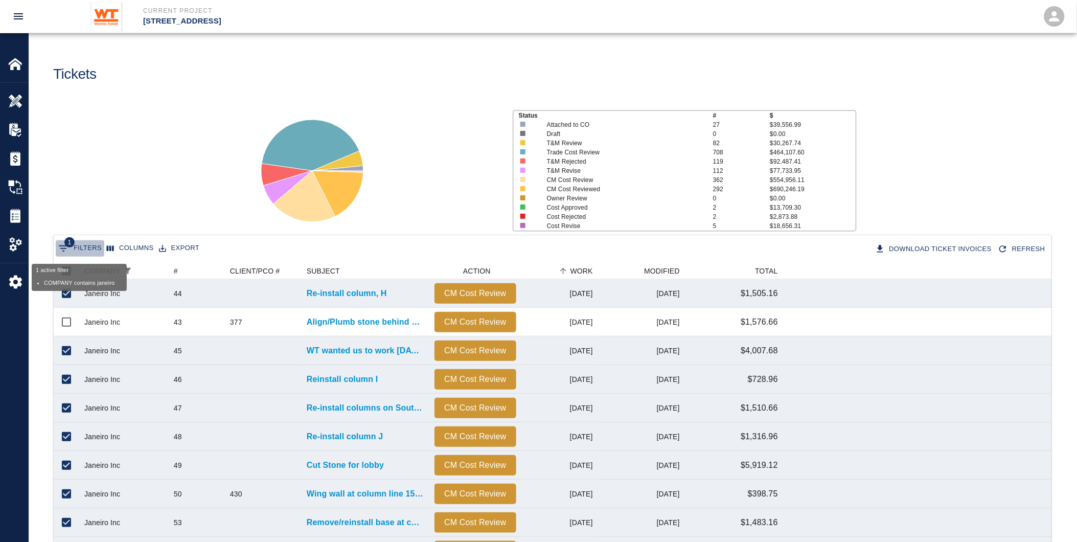
click at [83, 249] on button "1 Filters" at bounding box center [80, 248] width 49 height 16
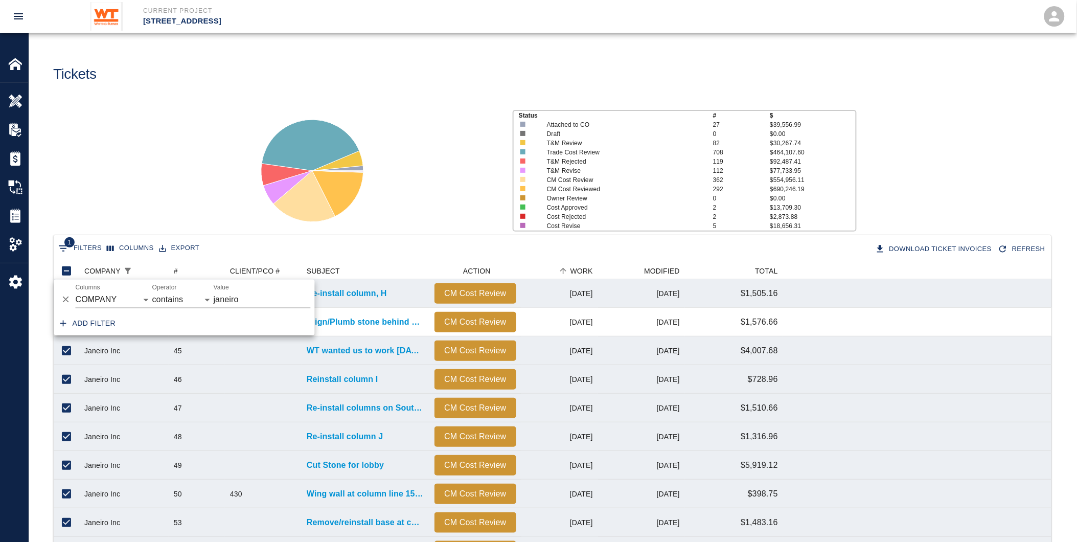
click at [177, 197] on div "Status # $ Attached to CO 27 $39,556.99 Draft 0 $0.00 T&M Review 82 $30,267.74 …" at bounding box center [548, 167] width 1056 height 136
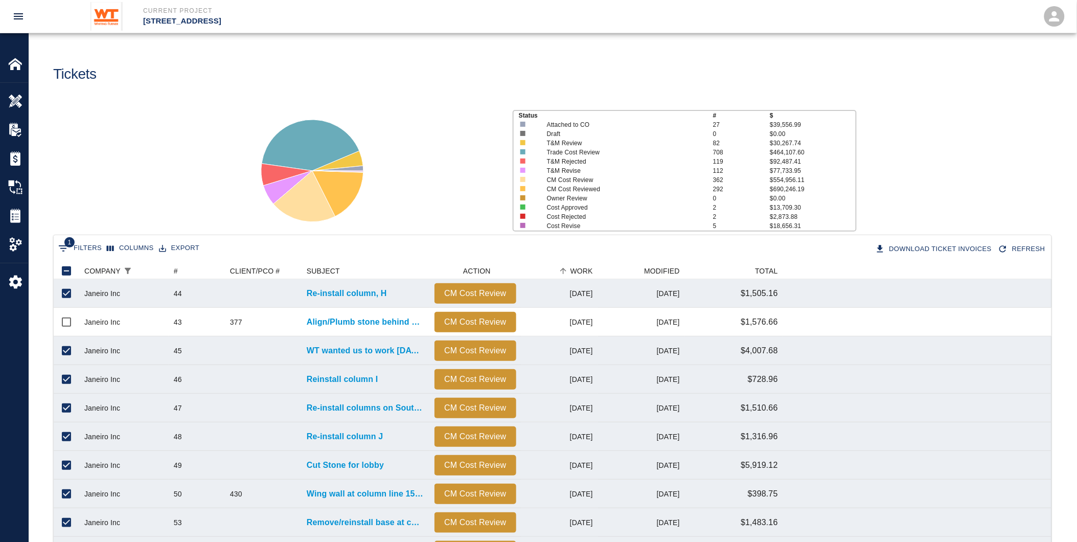
scroll to position [170, 0]
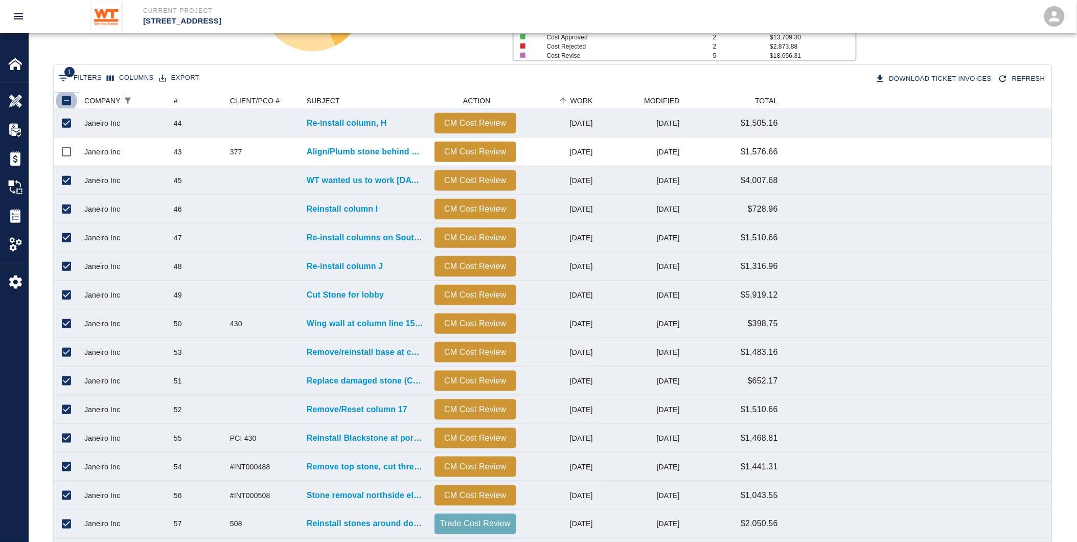
click at [61, 100] on input "Unselect all rows" at bounding box center [66, 100] width 21 height 21
checkbox input "false"
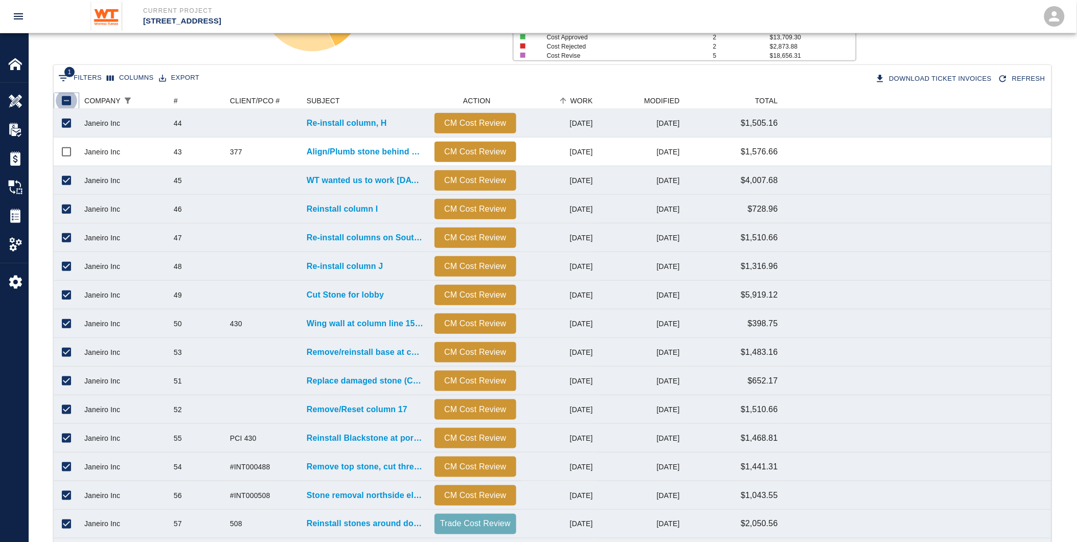
checkbox input "false"
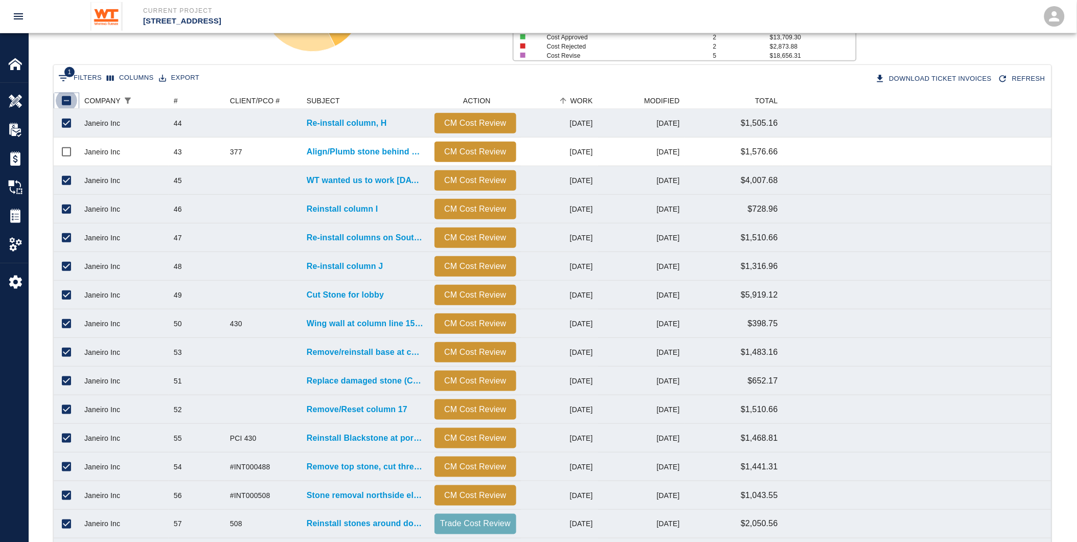
checkbox input "false"
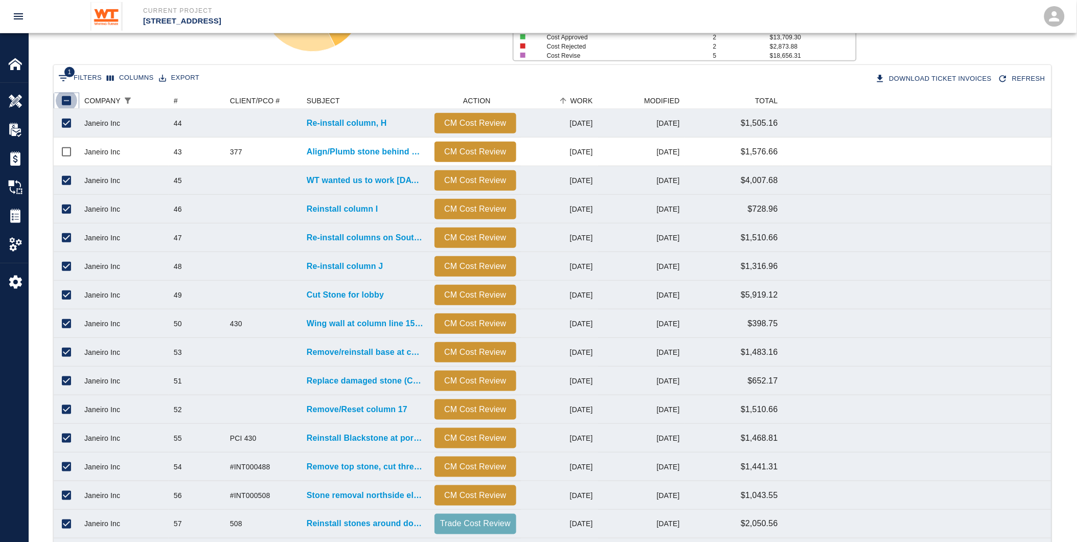
checkbox input "false"
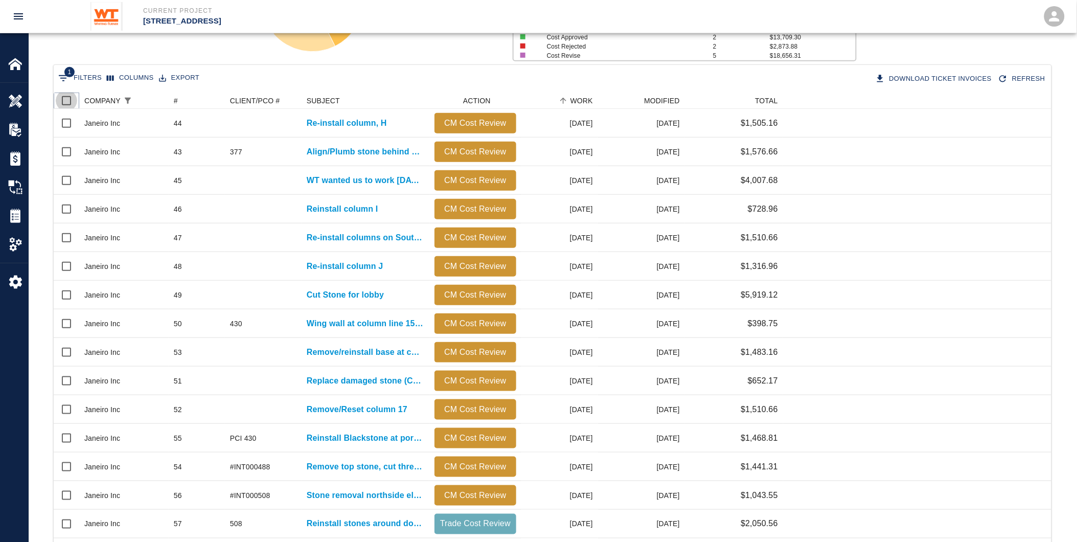
click at [66, 99] on input "Select all rows" at bounding box center [66, 100] width 21 height 21
checkbox input "true"
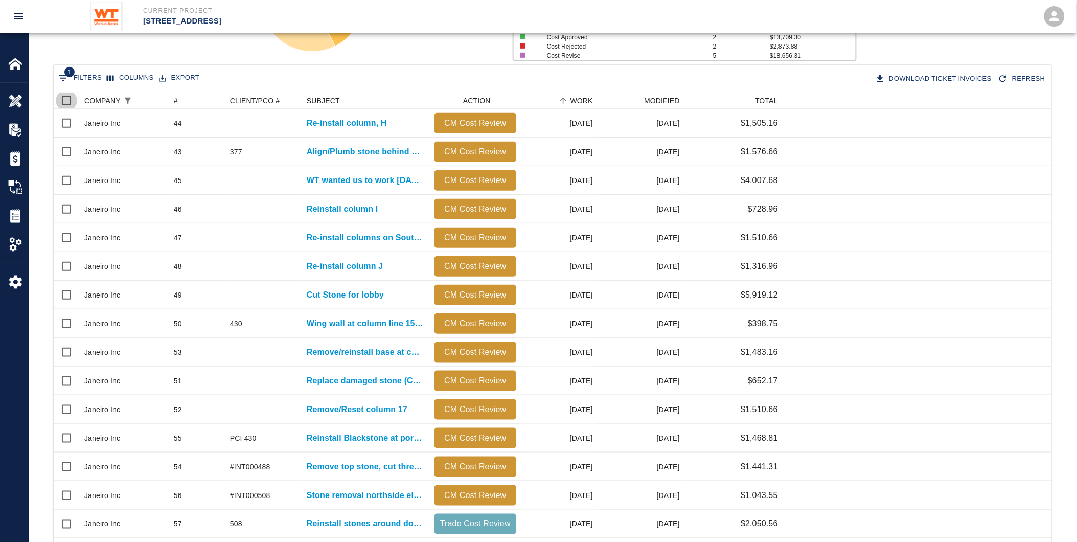
checkbox input "true"
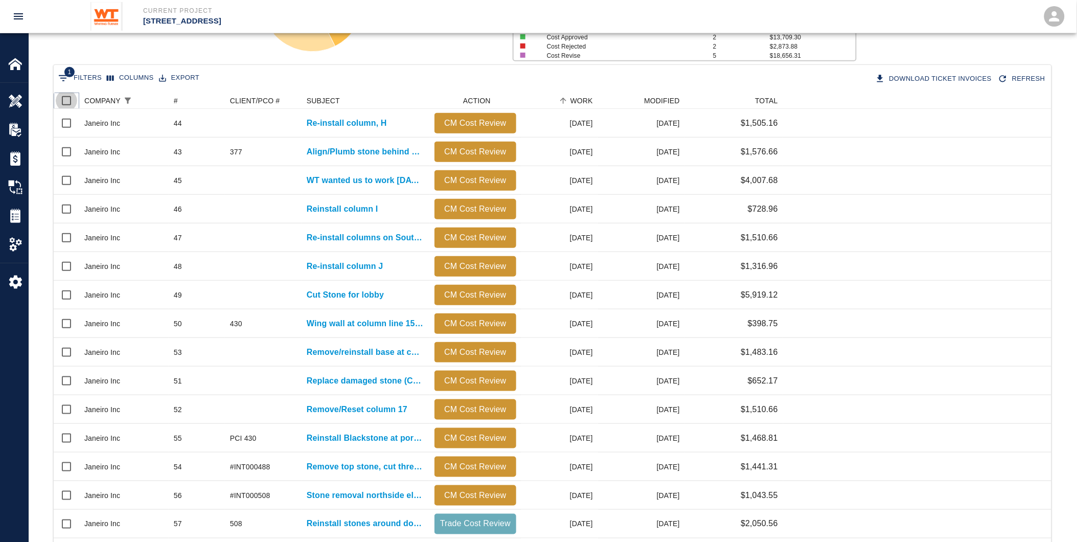
checkbox input "true"
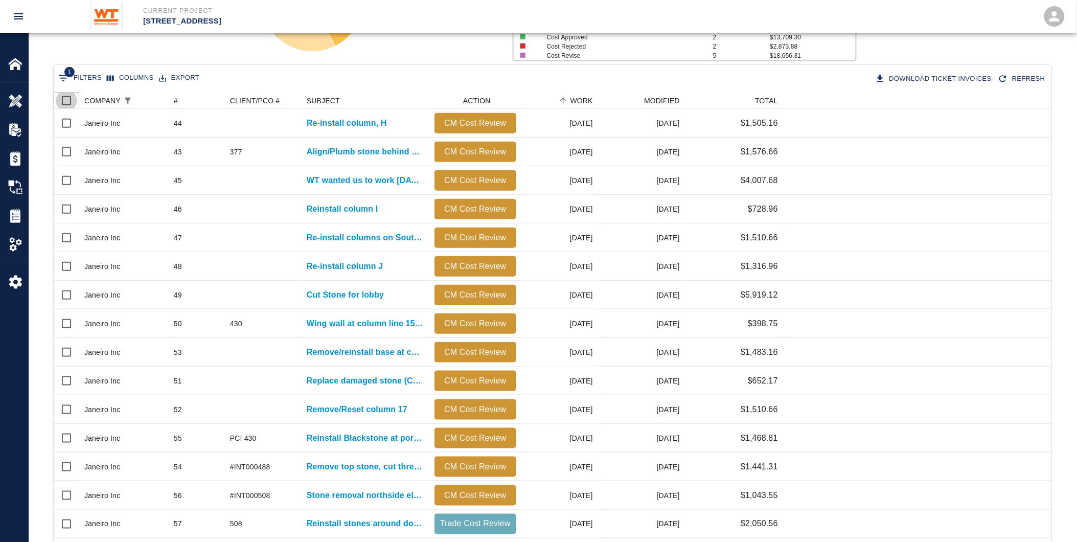
checkbox input "true"
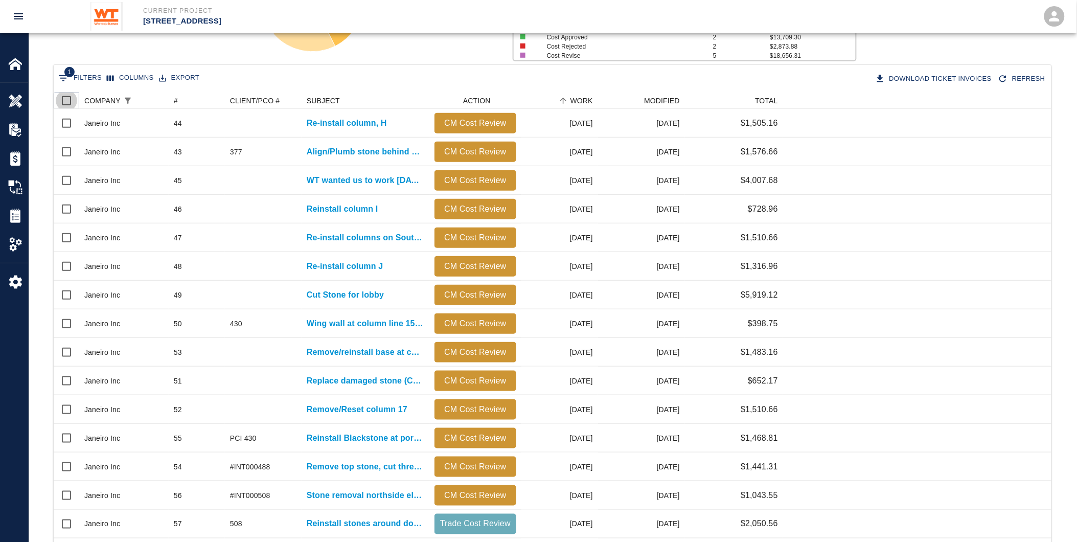
checkbox input "true"
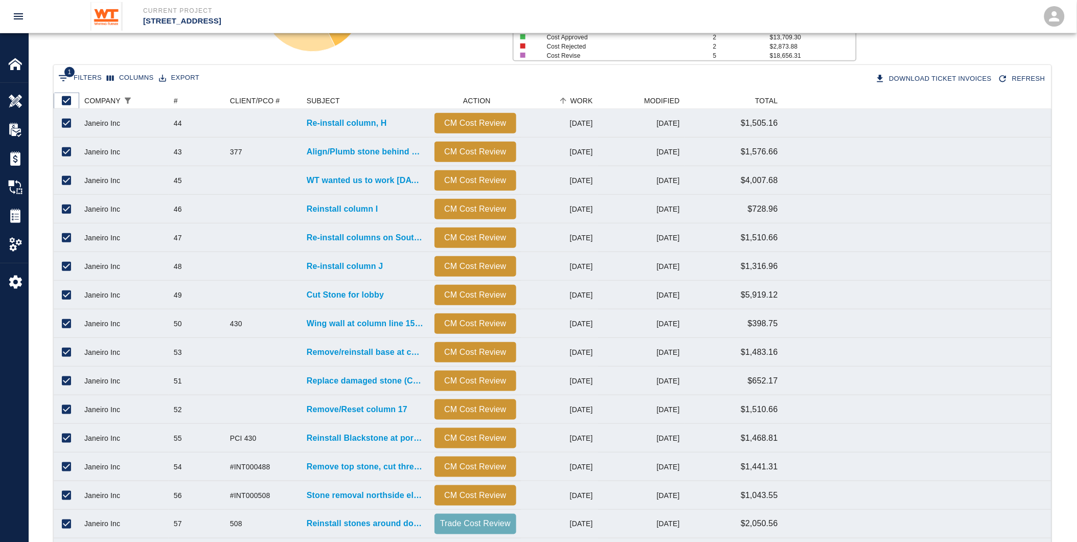
click at [66, 99] on input "Unselect all rows" at bounding box center [66, 100] width 21 height 21
checkbox input "false"
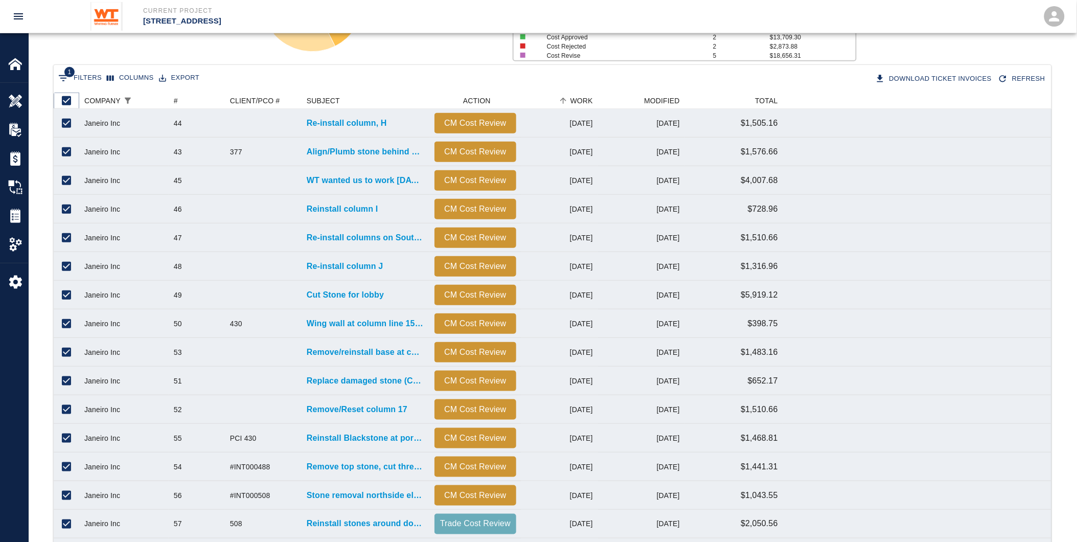
checkbox input "false"
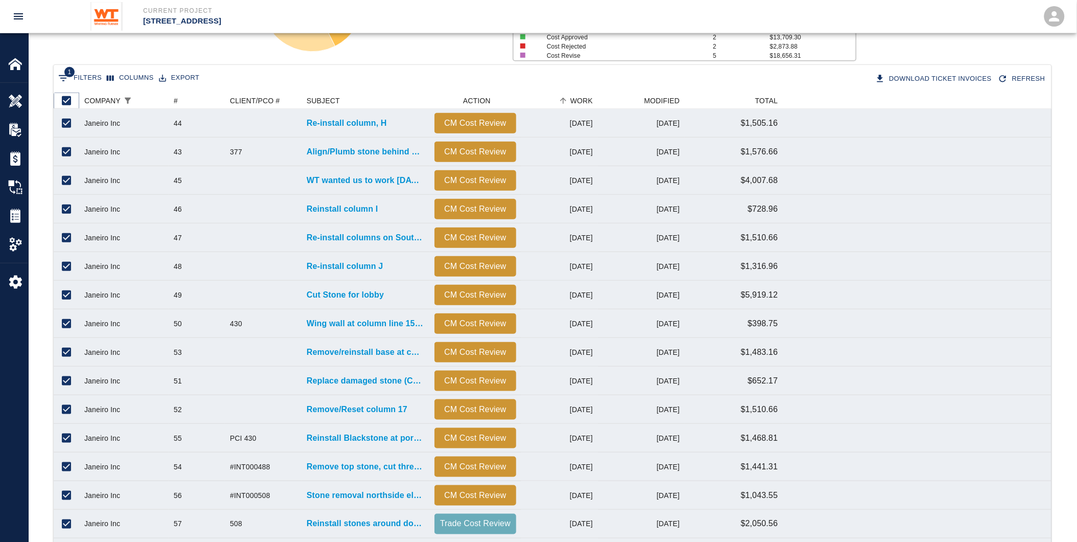
checkbox input "false"
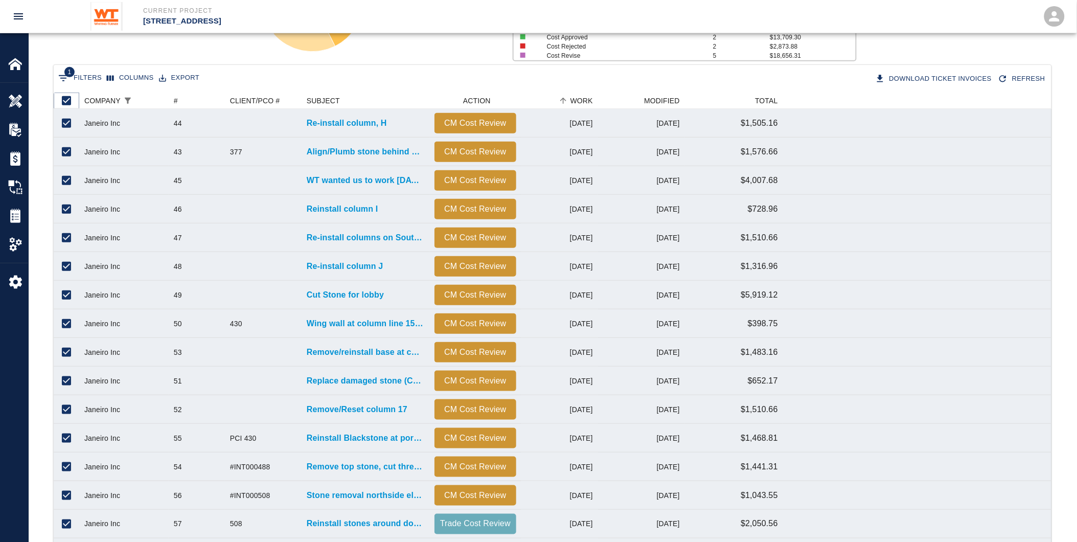
checkbox input "false"
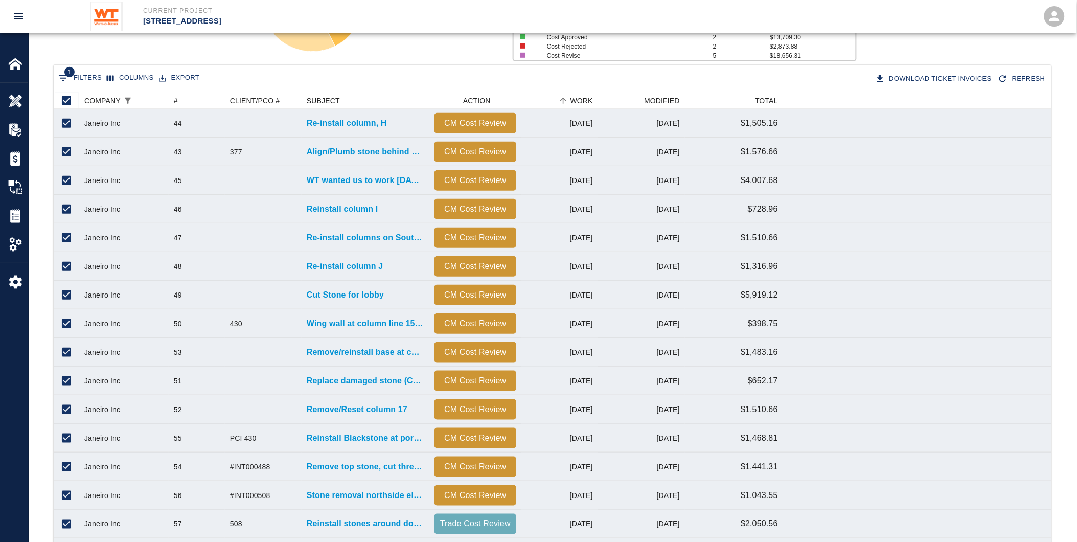
checkbox input "false"
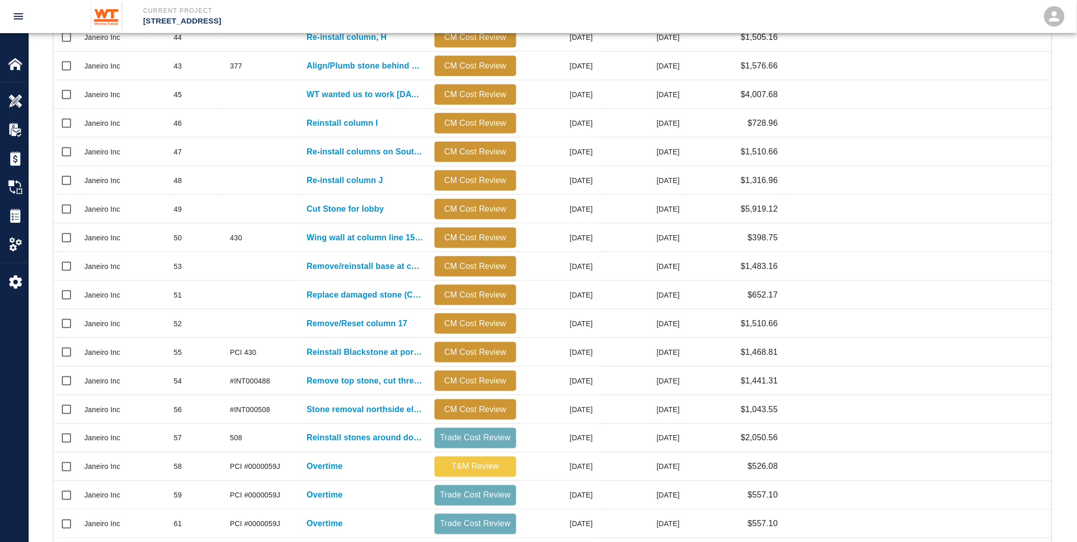
scroll to position [361, 0]
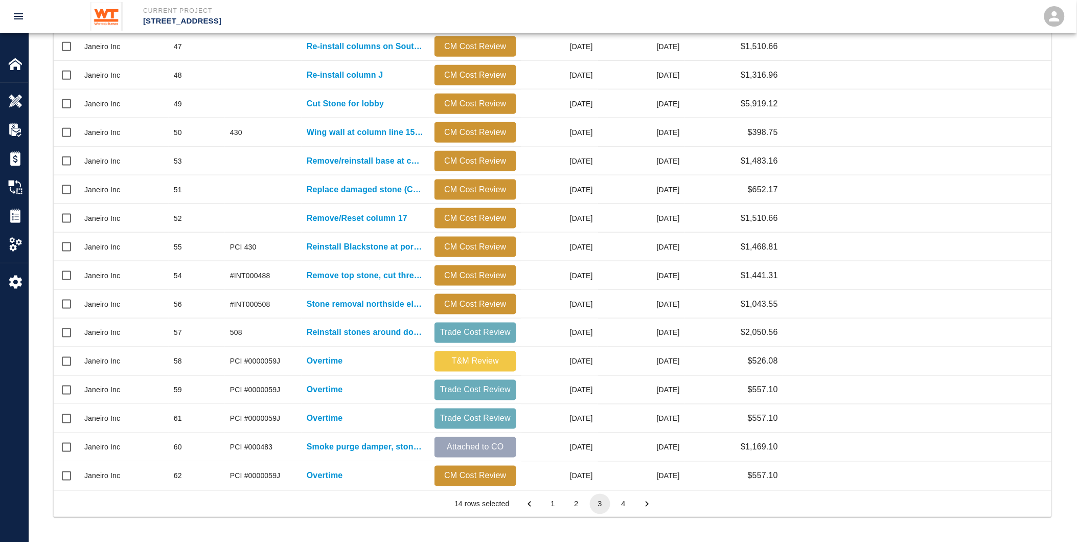
click at [574, 499] on button "2" at bounding box center [576, 504] width 20 height 20
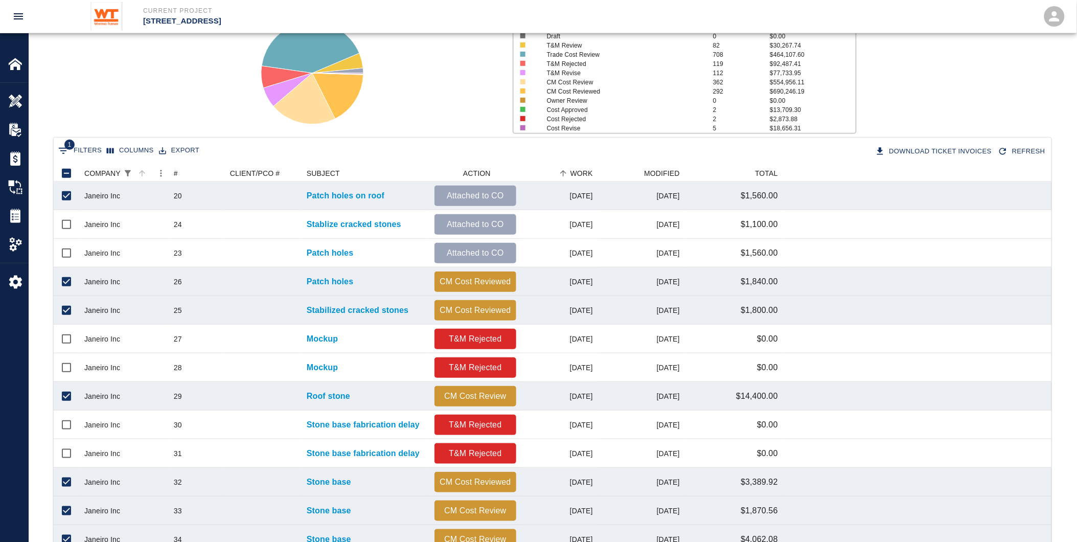
scroll to position [78, 0]
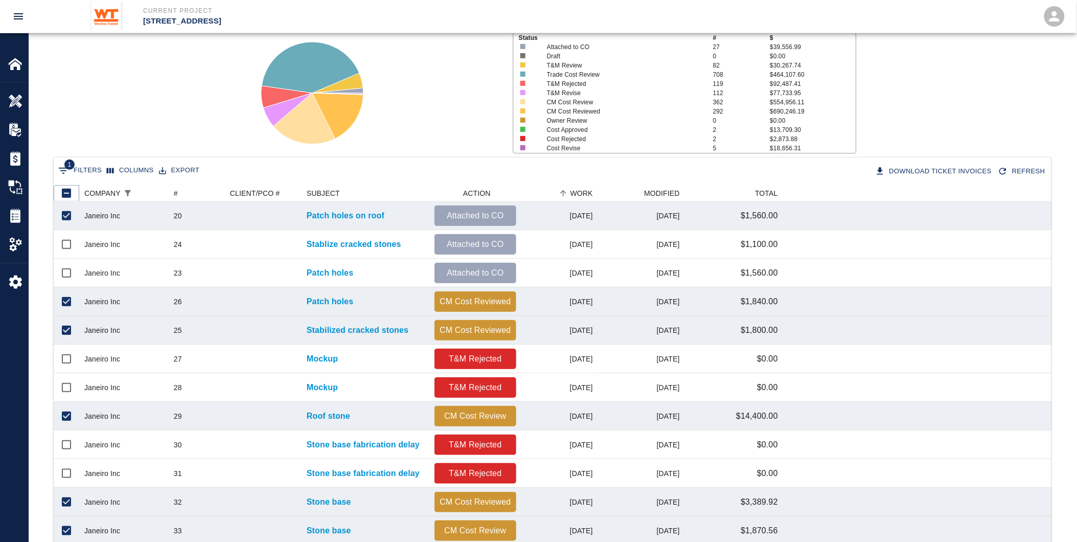
click at [64, 187] on input "Unselect all rows" at bounding box center [66, 192] width 21 height 21
checkbox input "false"
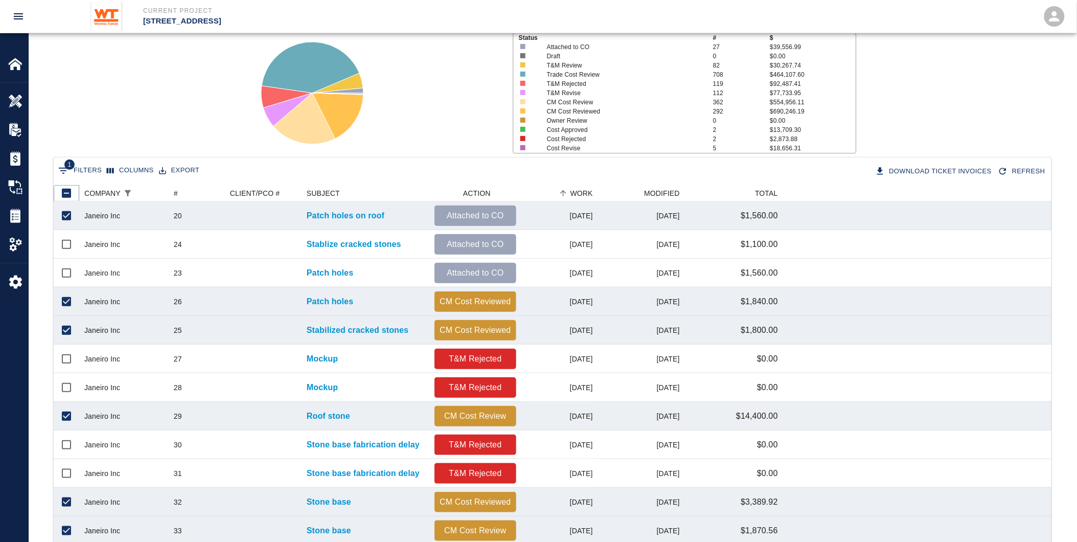
checkbox input "false"
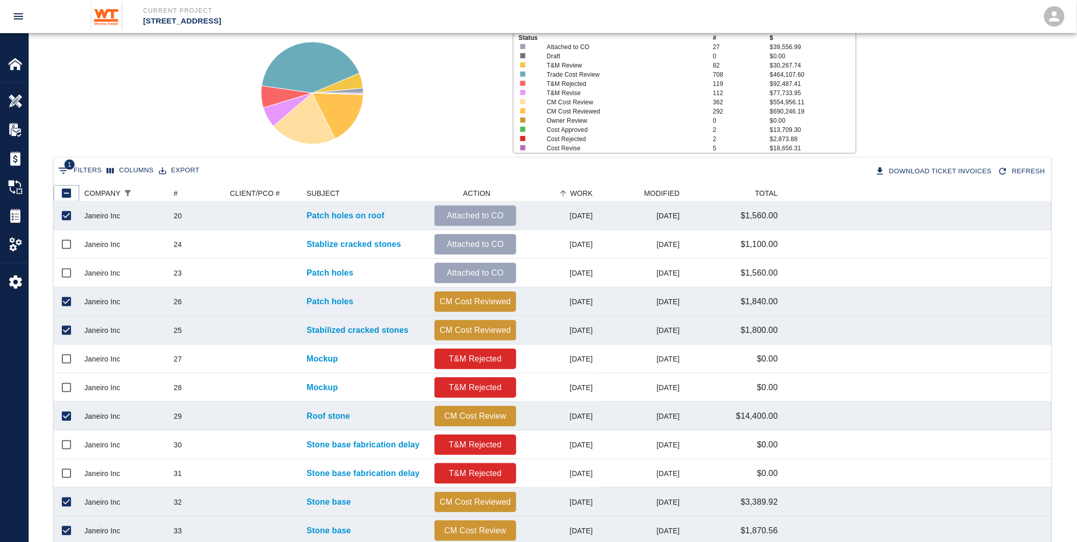
checkbox input "false"
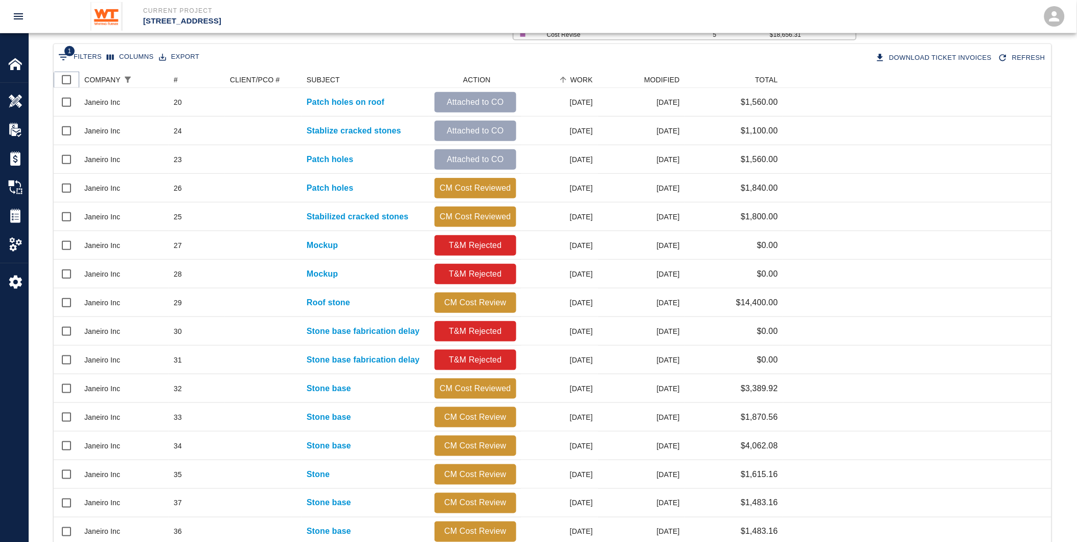
scroll to position [361, 0]
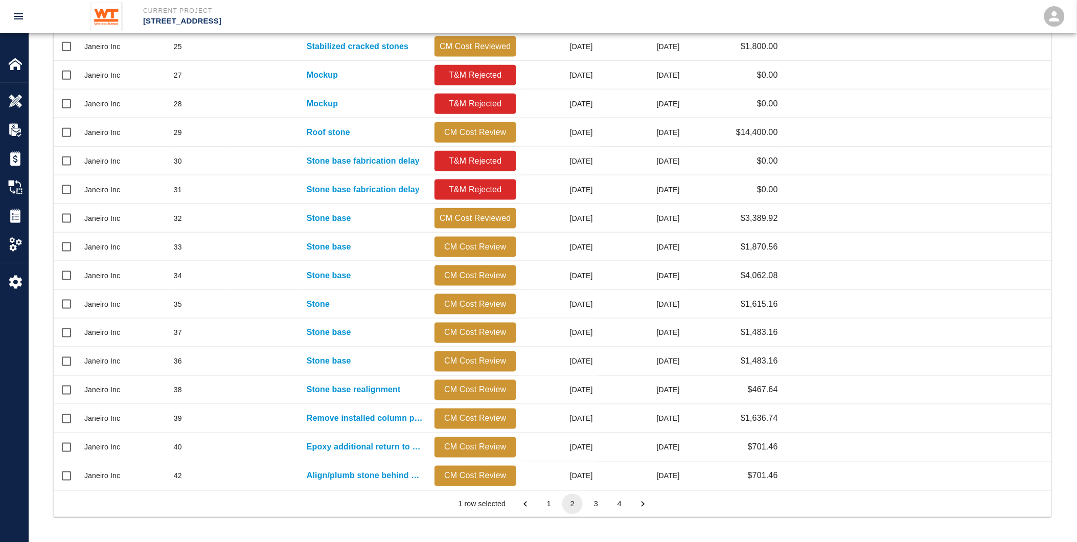
click at [538, 505] on li "1" at bounding box center [549, 504] width 24 height 20
click at [543, 502] on button "1" at bounding box center [549, 504] width 20 height 20
checkbox input "true"
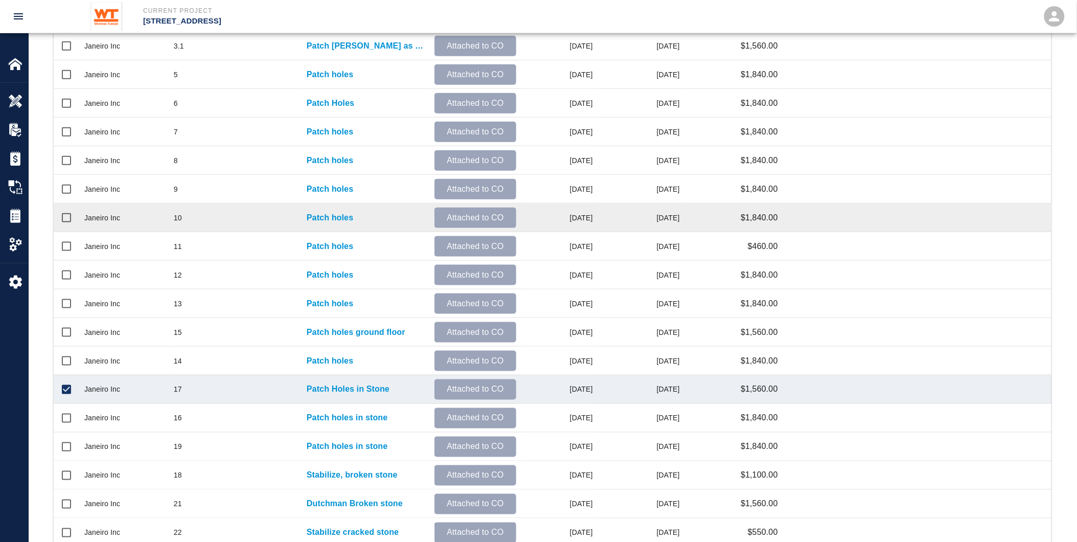
scroll to position [248, 0]
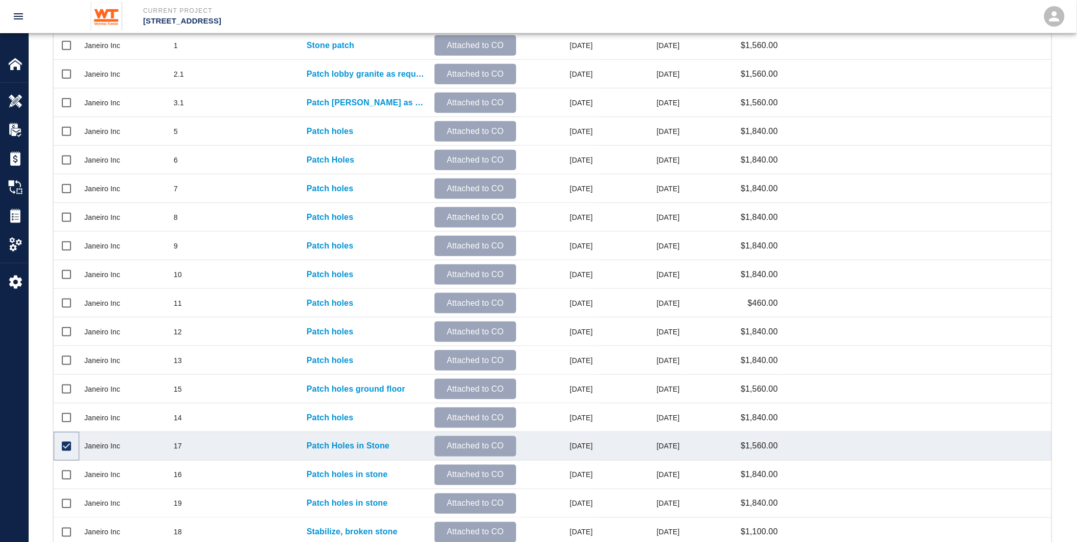
click at [63, 442] on input "Unselect row" at bounding box center [66, 445] width 21 height 21
checkbox input "false"
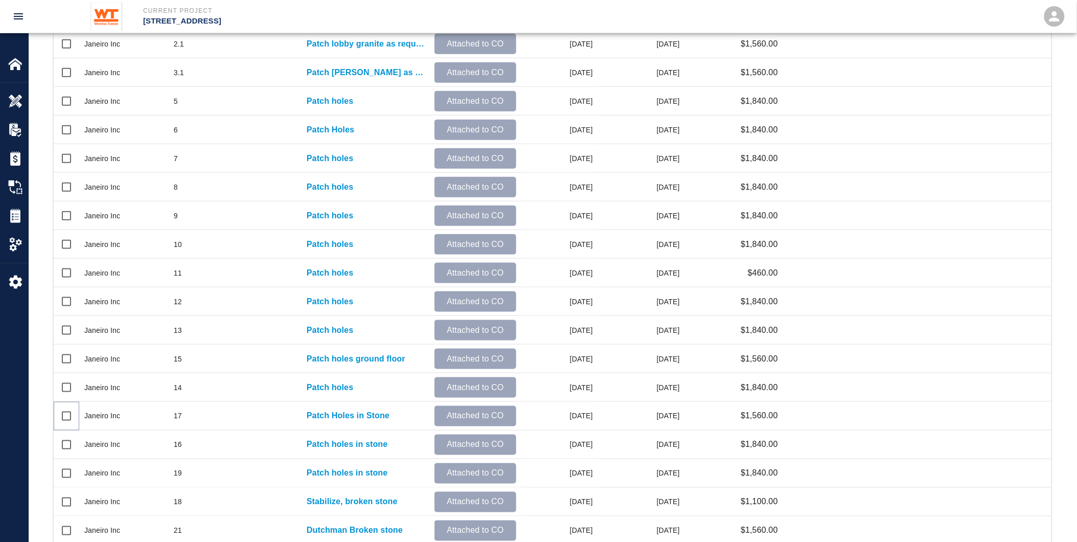
scroll to position [361, 0]
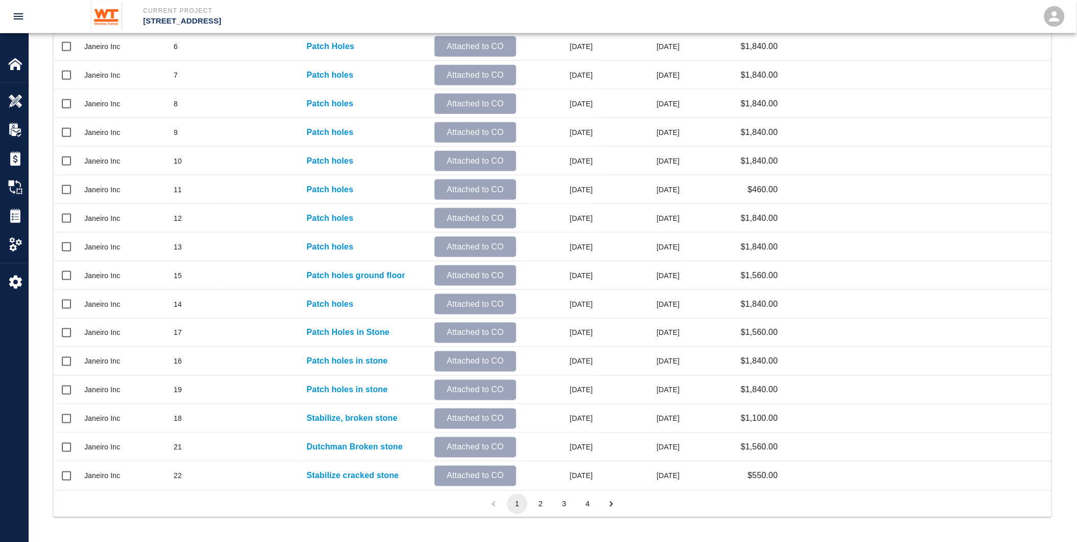
click at [589, 502] on button "4" at bounding box center [587, 504] width 20 height 20
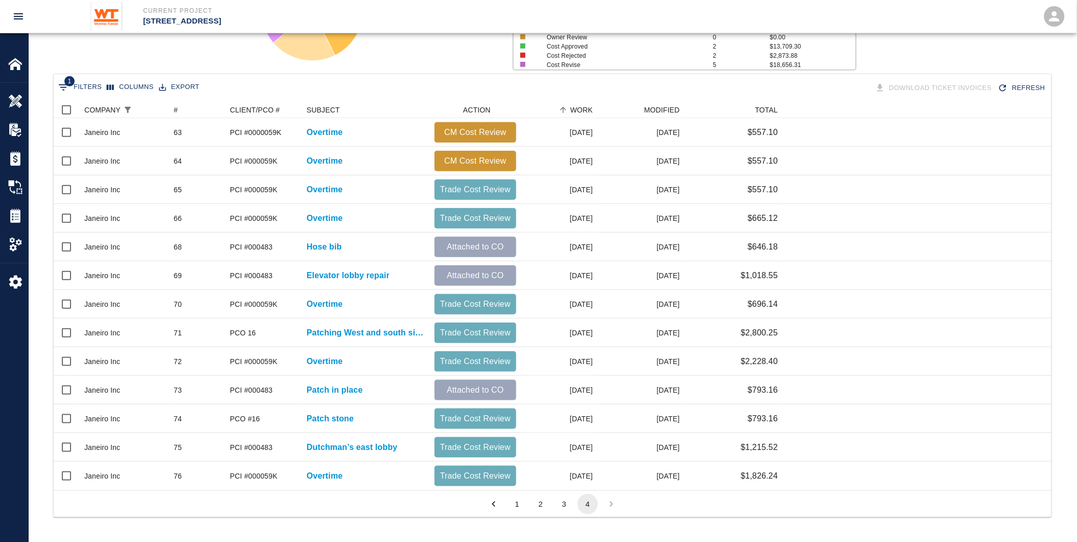
scroll to position [380, 989]
click at [565, 503] on button "3" at bounding box center [564, 504] width 20 height 20
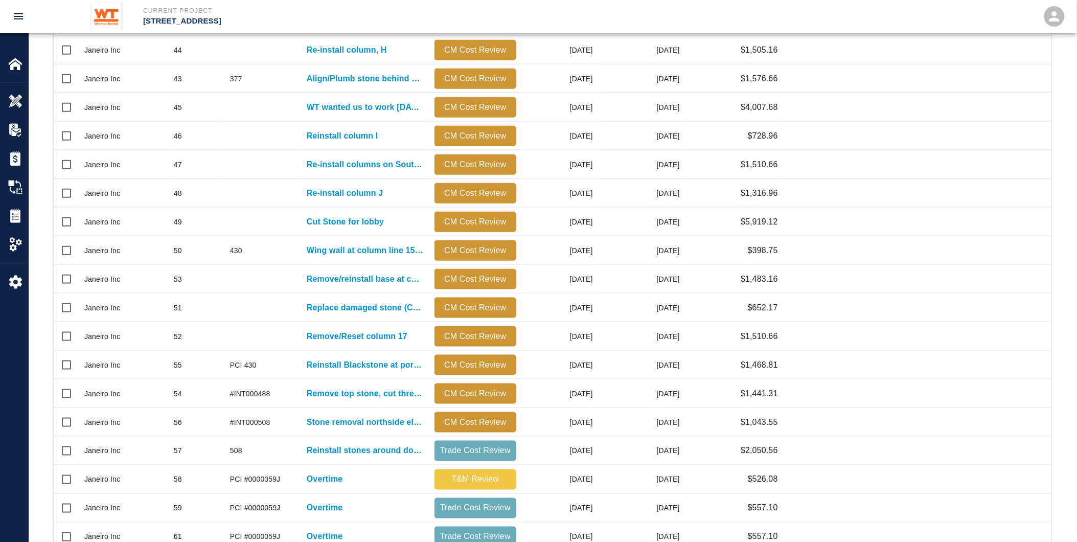
scroll to position [361, 0]
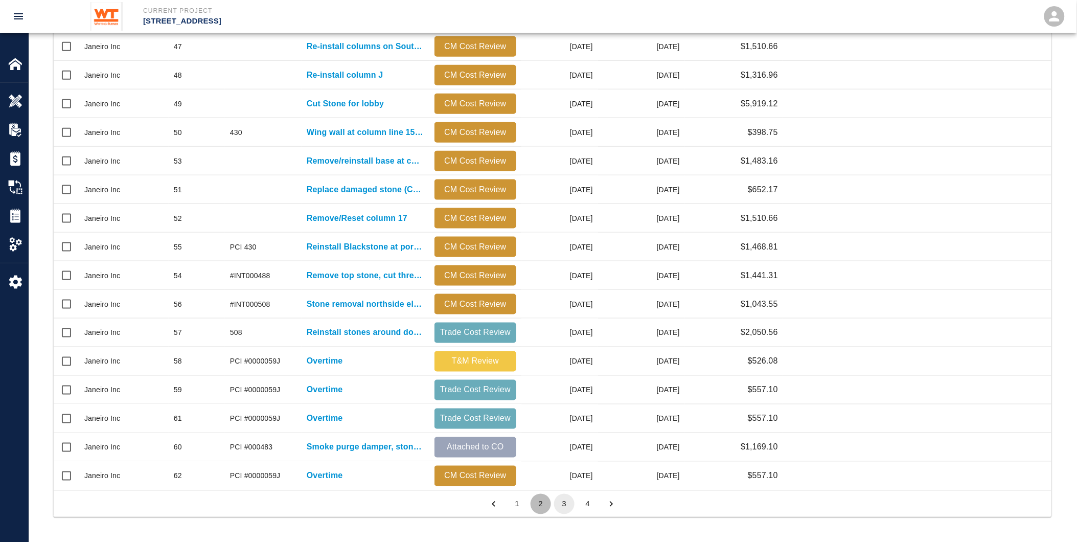
click at [542, 498] on button "2" at bounding box center [540, 504] width 20 height 20
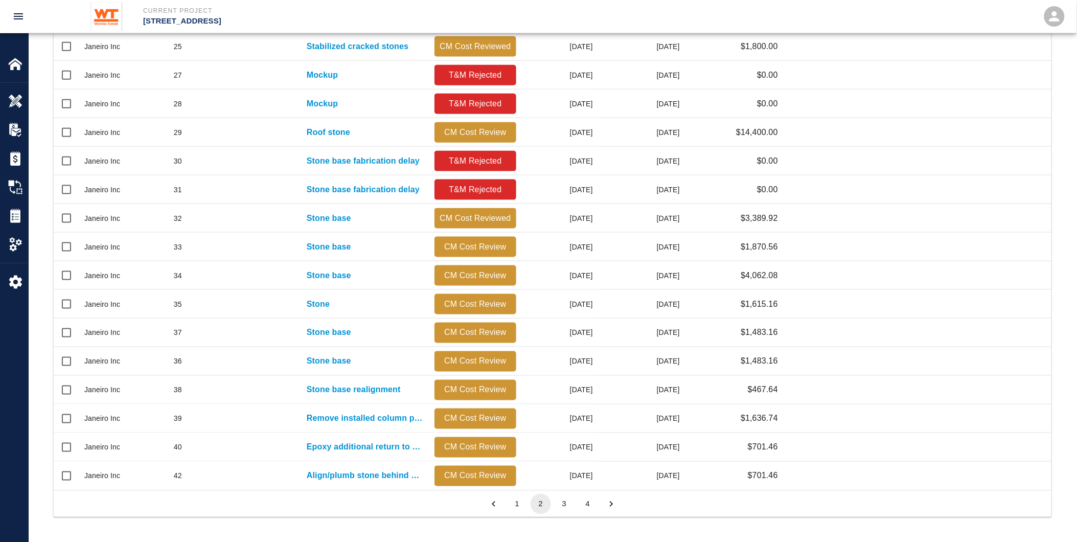
click at [515, 501] on button "1" at bounding box center [517, 504] width 20 height 20
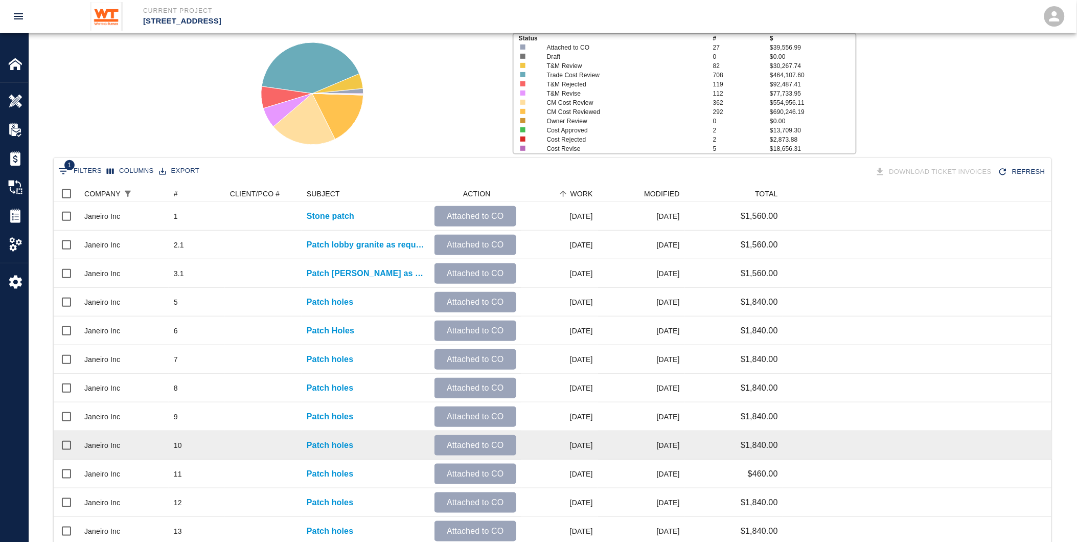
scroll to position [0, 0]
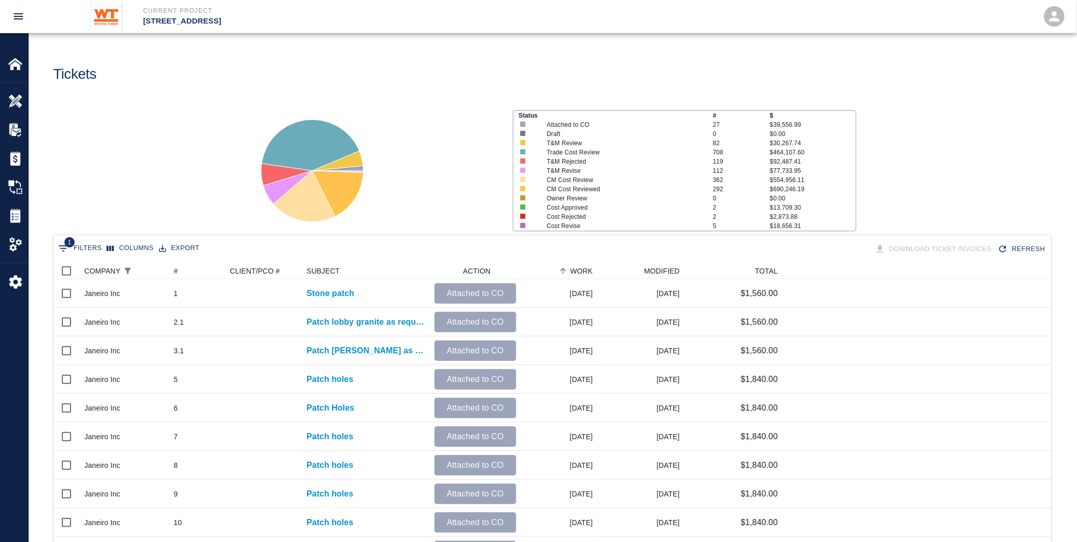
click at [165, 244] on button "Export" at bounding box center [178, 248] width 45 height 16
click at [180, 268] on li "Download as CSV" at bounding box center [193, 269] width 84 height 18
click at [179, 268] on button "Sort" at bounding box center [185, 271] width 14 height 14
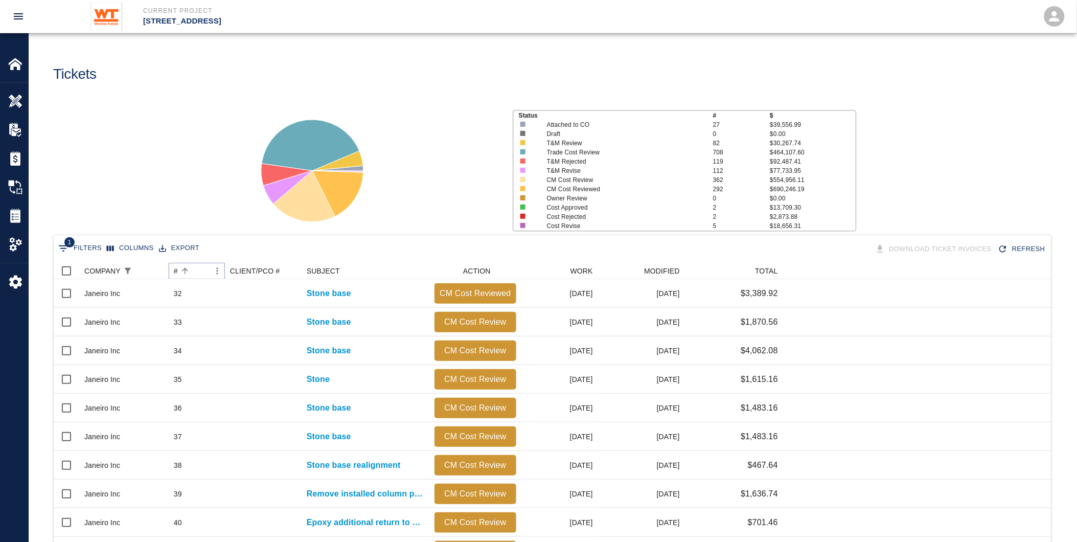
click at [183, 269] on icon "Sort" at bounding box center [184, 270] width 9 height 9
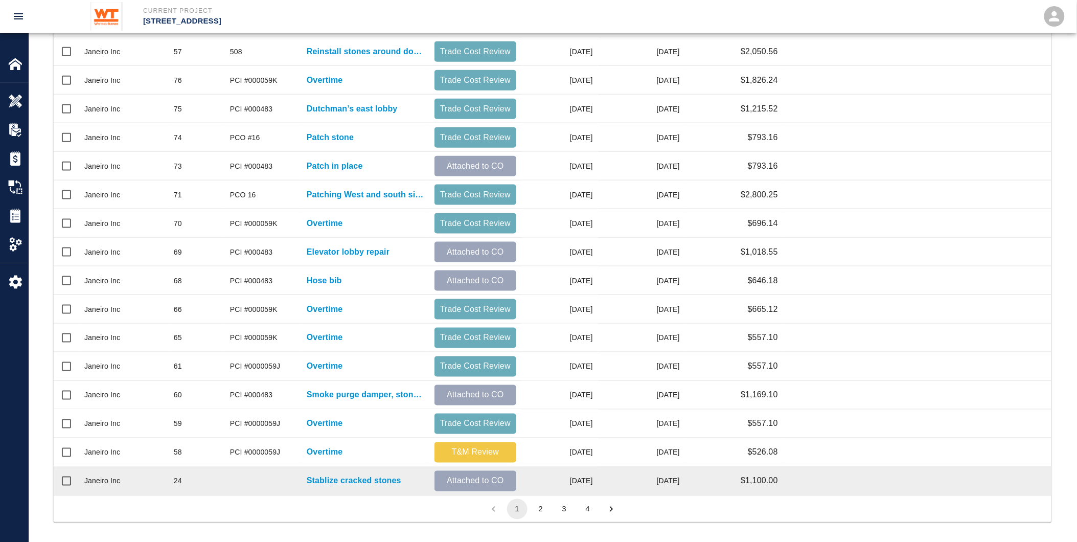
scroll to position [361, 0]
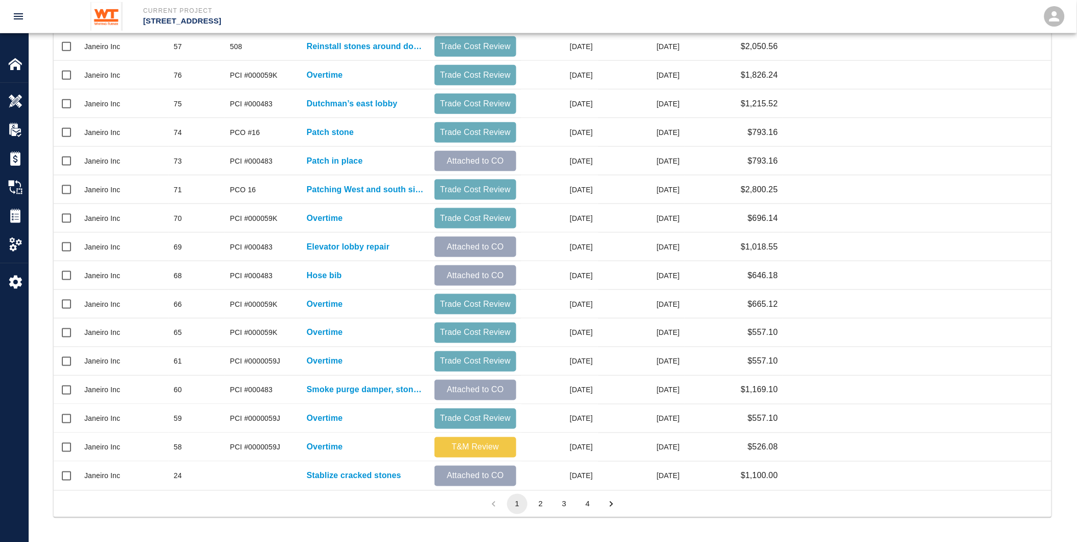
click at [538, 501] on button "2" at bounding box center [540, 504] width 20 height 20
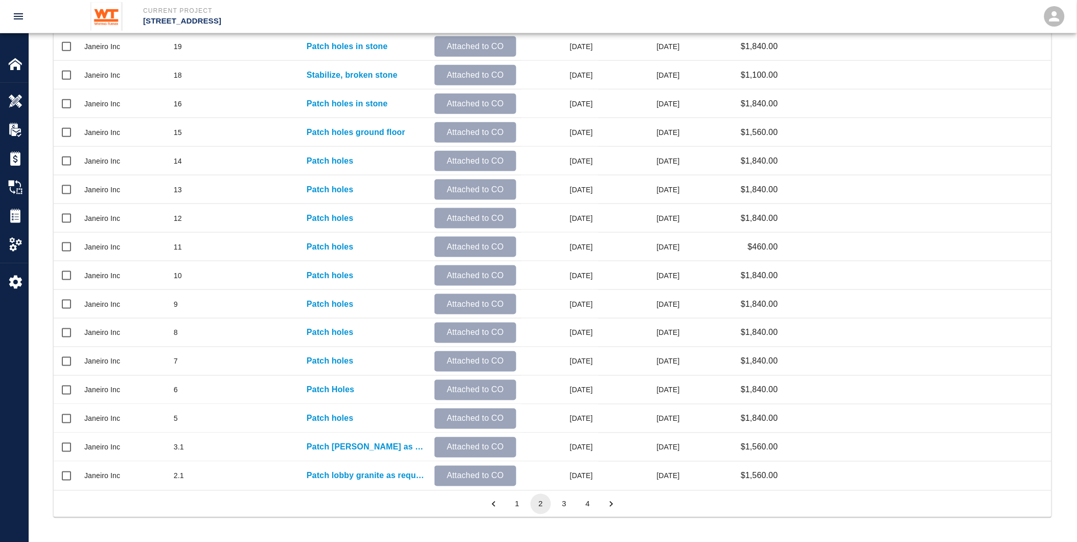
click at [563, 503] on button "3" at bounding box center [564, 504] width 20 height 20
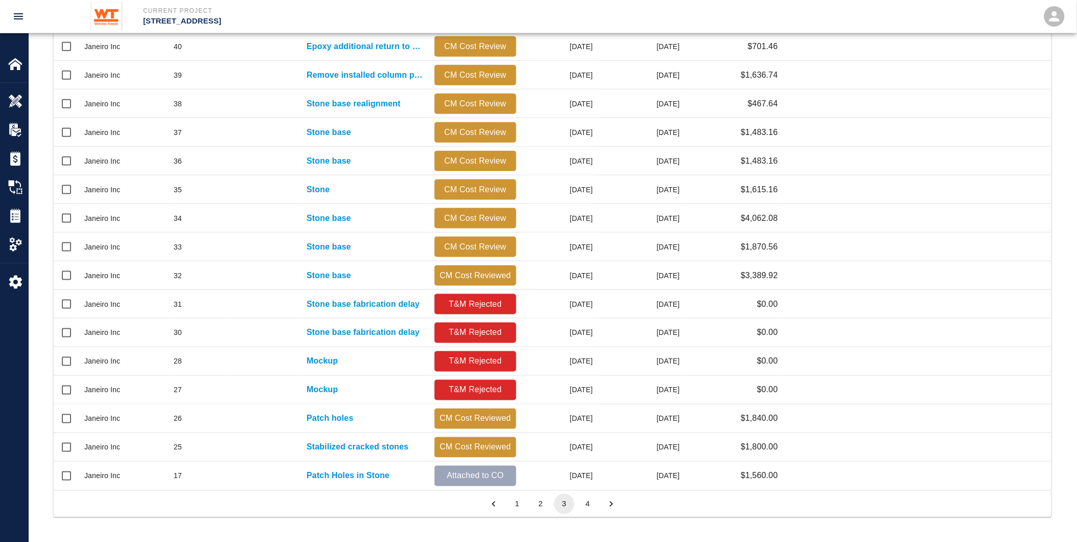
click at [568, 509] on button "3" at bounding box center [564, 504] width 20 height 20
click at [591, 506] on button "4" at bounding box center [587, 504] width 20 height 20
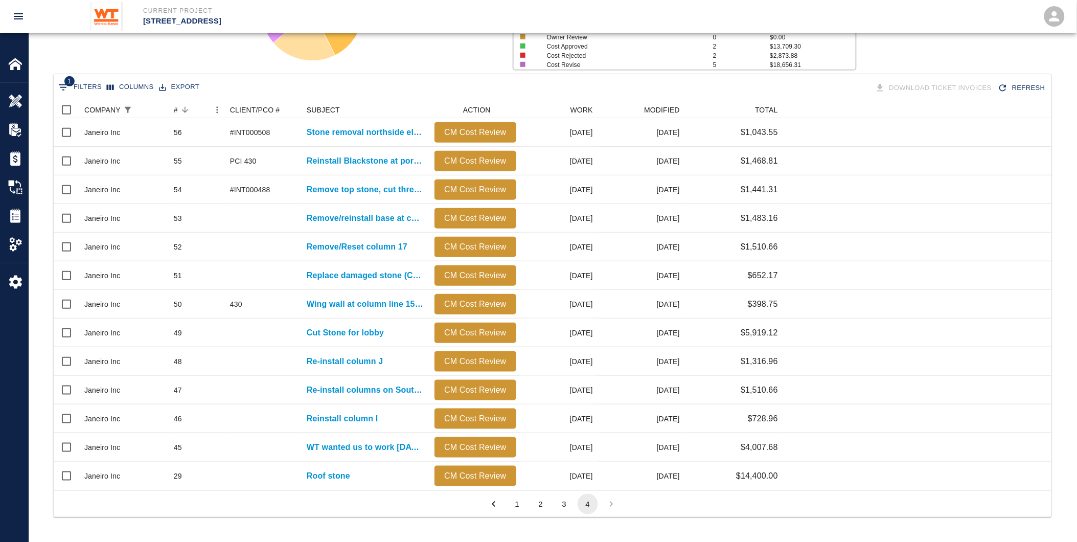
scroll to position [161, 0]
click at [513, 501] on button "1" at bounding box center [517, 504] width 20 height 20
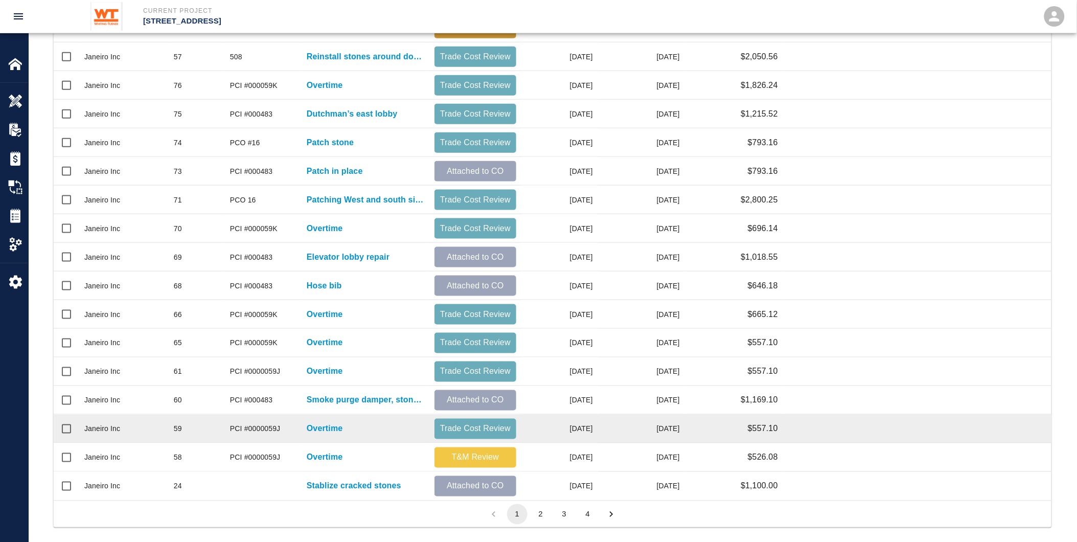
scroll to position [361, 0]
